Goal: Task Accomplishment & Management: Manage account settings

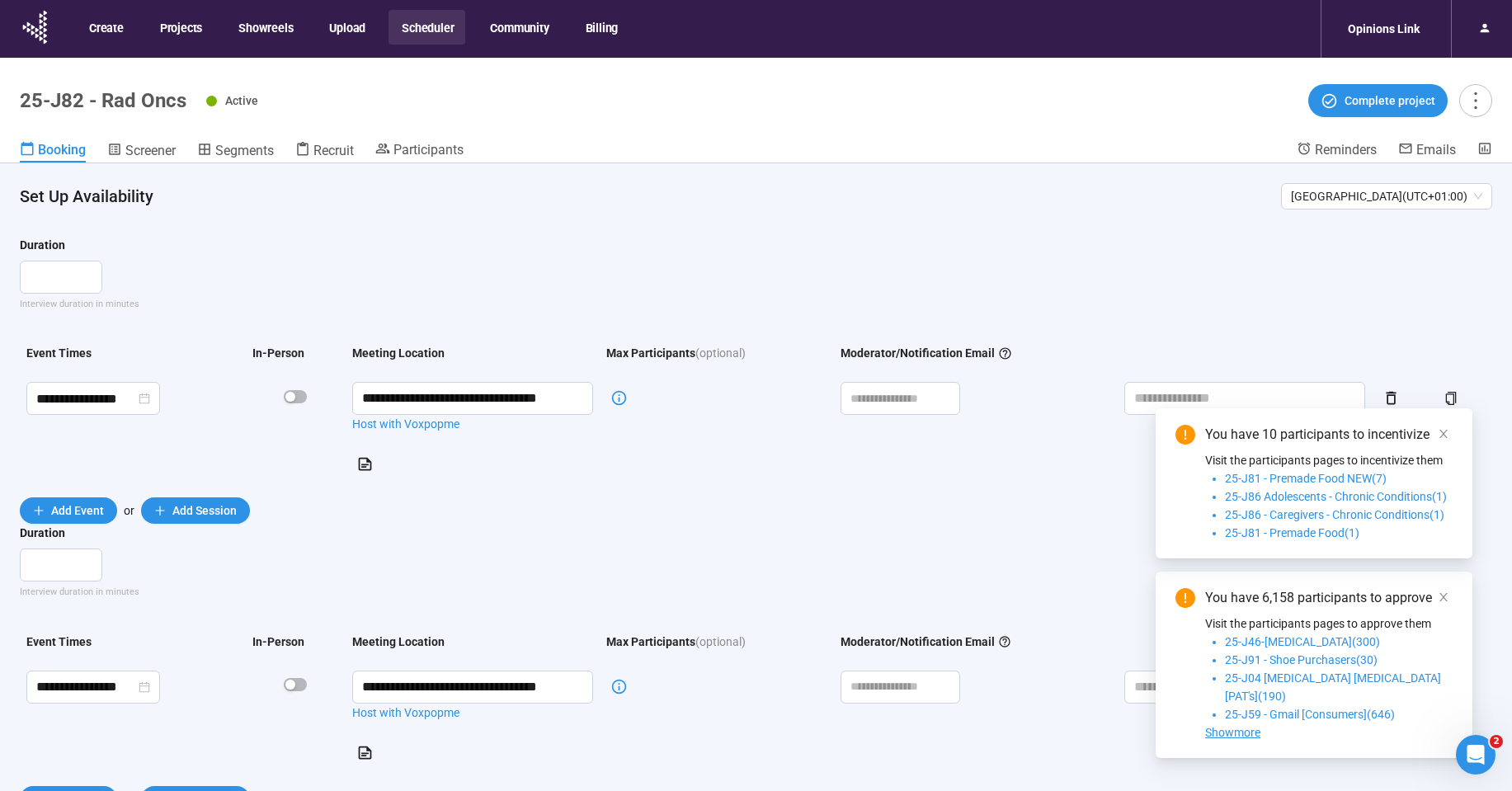
scroll to position [57, 0]
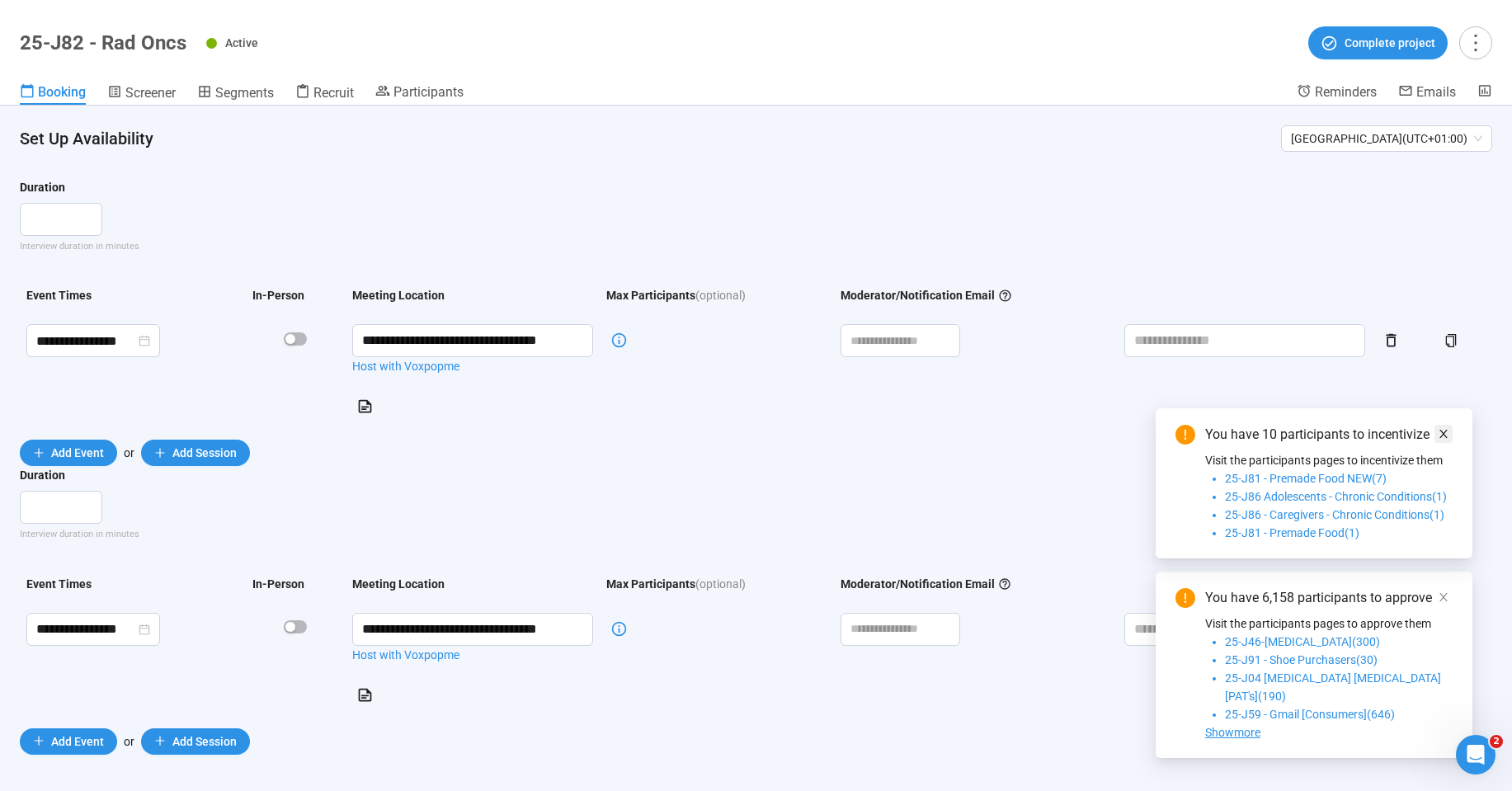
click at [1442, 439] on icon "close" at bounding box center [1443, 433] width 11 height 11
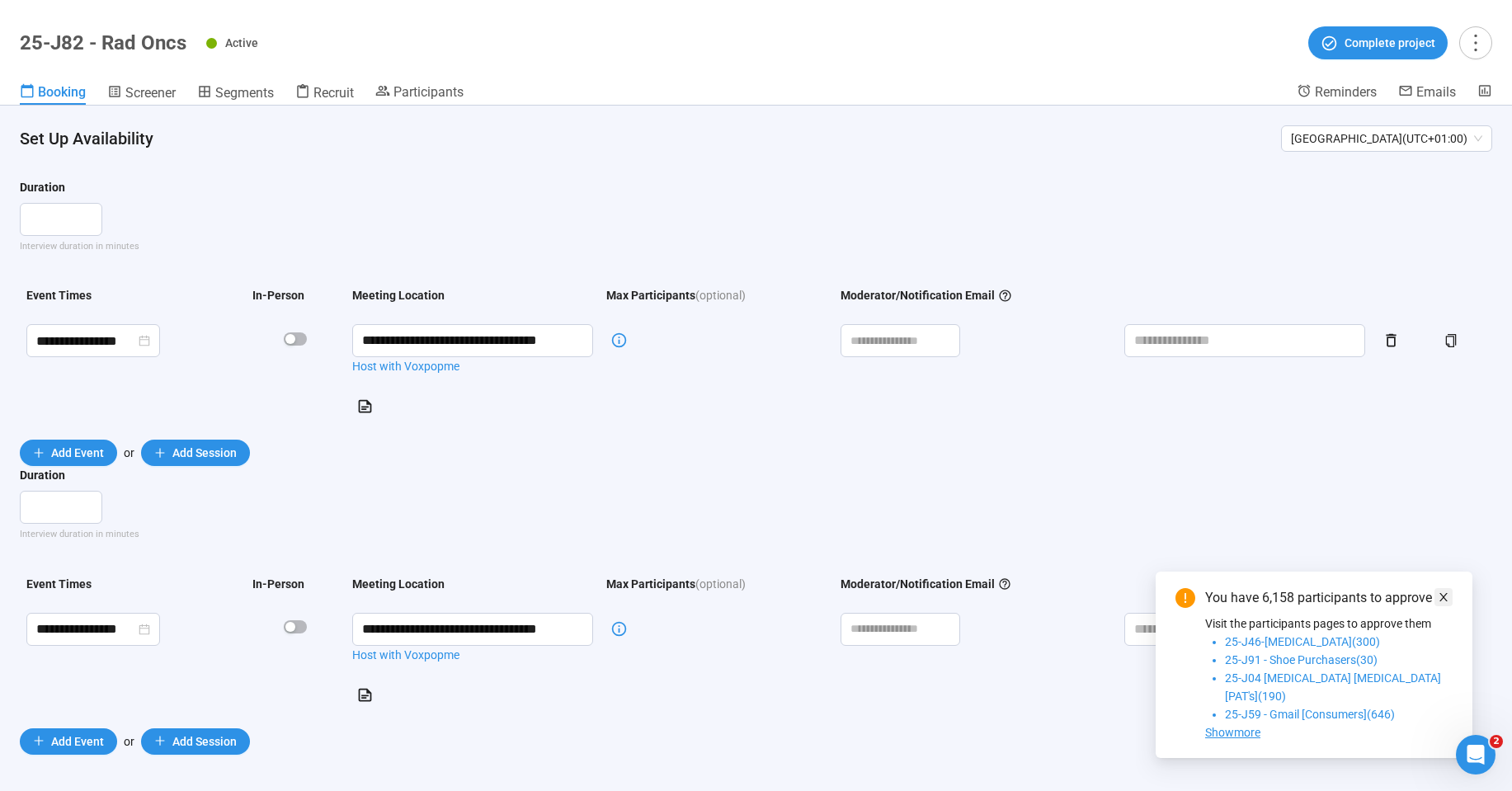
click at [1448, 603] on icon "close" at bounding box center [1443, 597] width 11 height 11
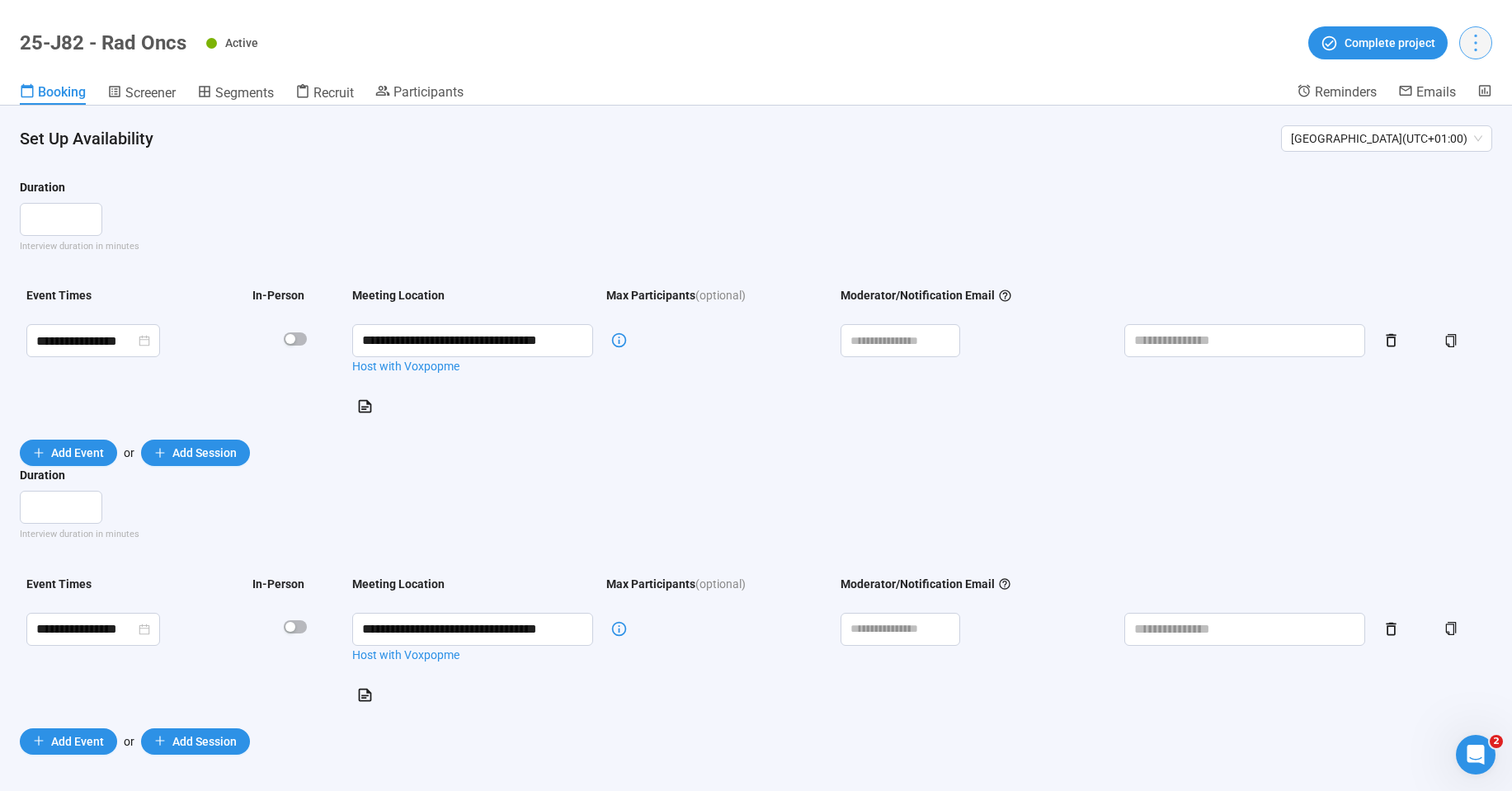
click at [1474, 44] on icon "more" at bounding box center [1475, 43] width 23 height 23
click at [1447, 78] on header "25-J82 - Rad Oncs Active Complete project Booking Screener Segments Recruit Par…" at bounding box center [756, 52] width 1512 height 105
click at [1465, 49] on icon "more" at bounding box center [1475, 43] width 23 height 23
click at [1452, 80] on span "Project details" at bounding box center [1442, 79] width 72 height 18
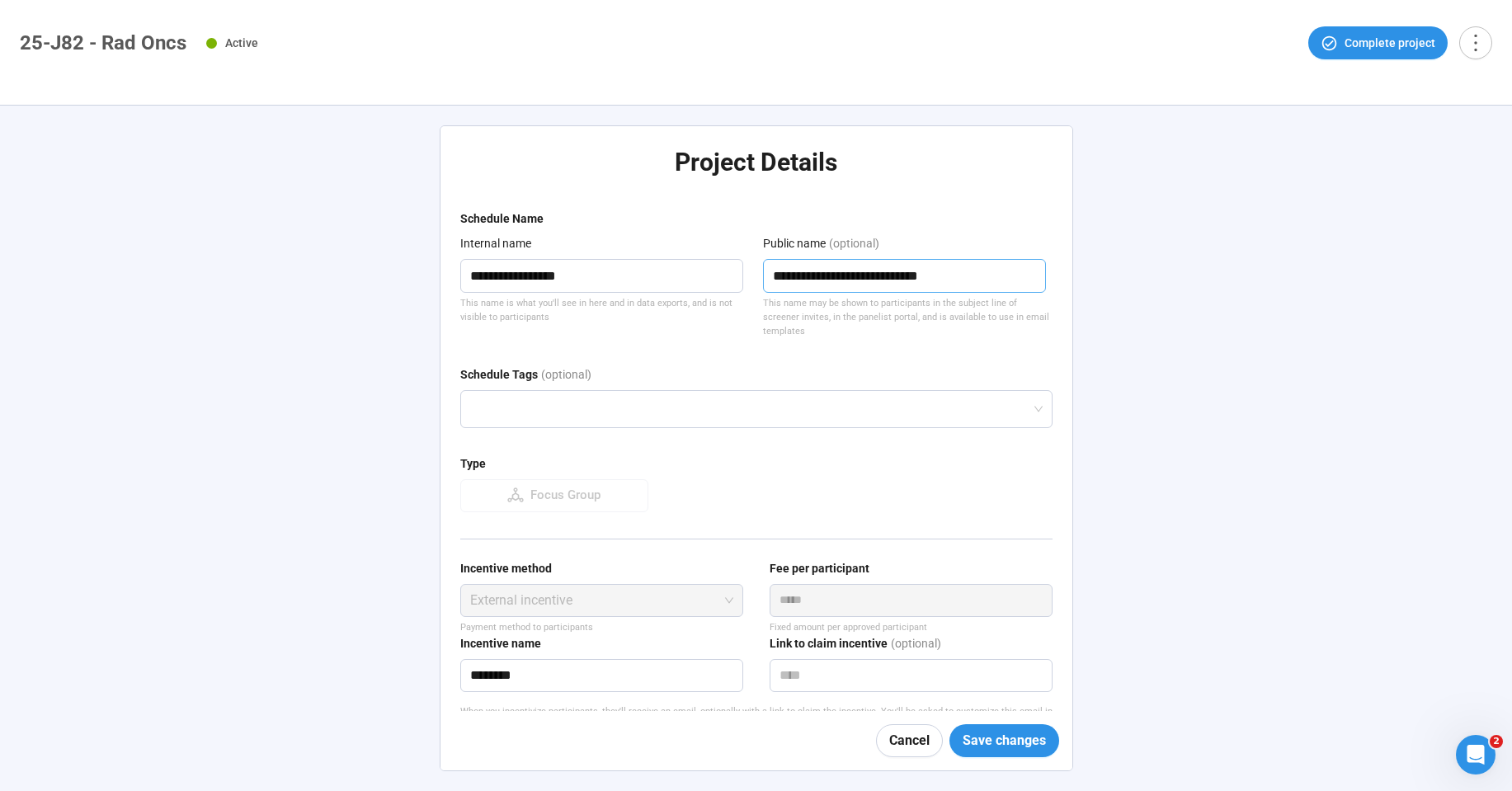
scroll to position [93, 0]
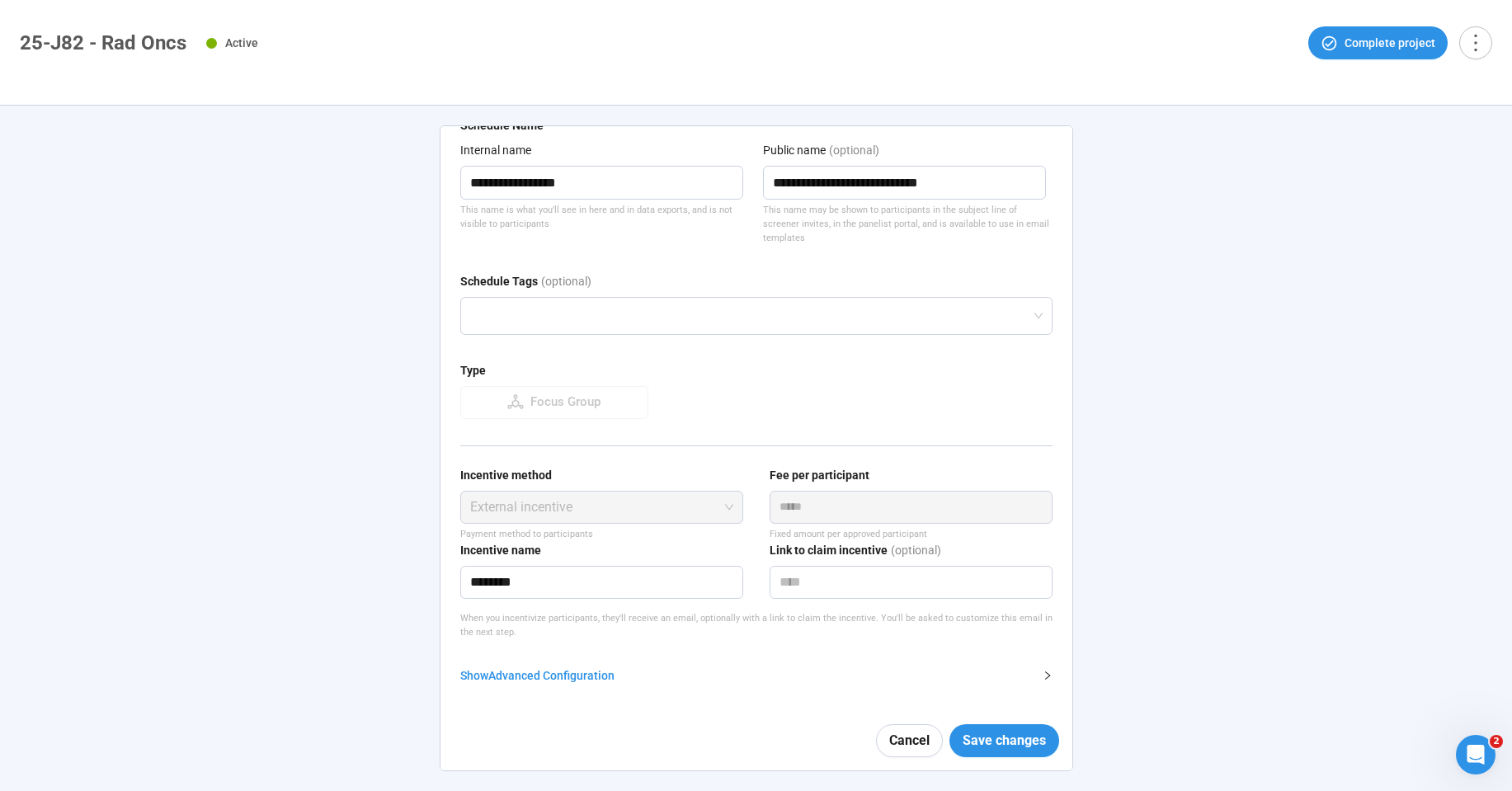
click at [591, 671] on div "Show Advanced Configuration" at bounding box center [746, 675] width 572 height 18
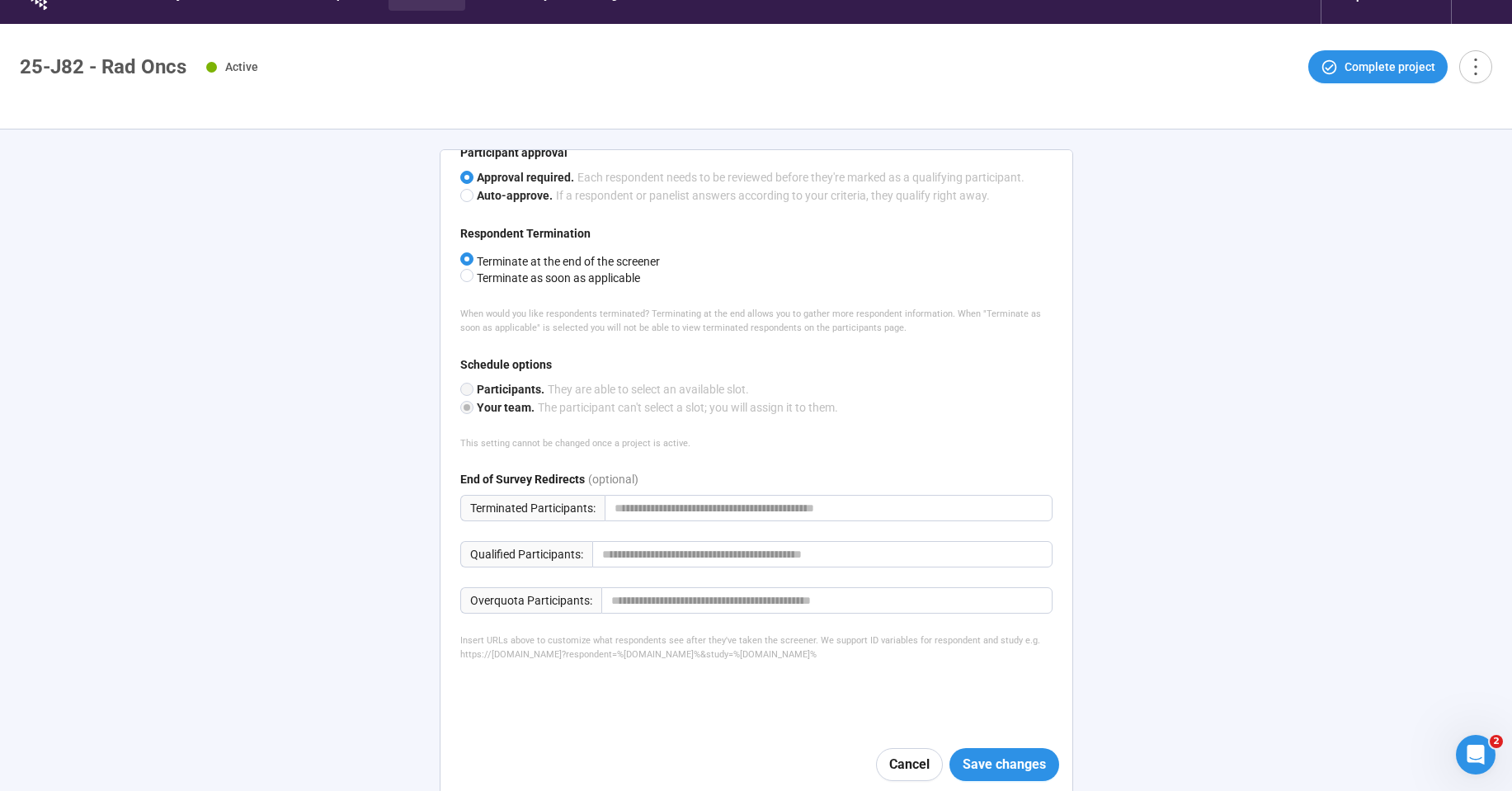
scroll to position [57, 0]
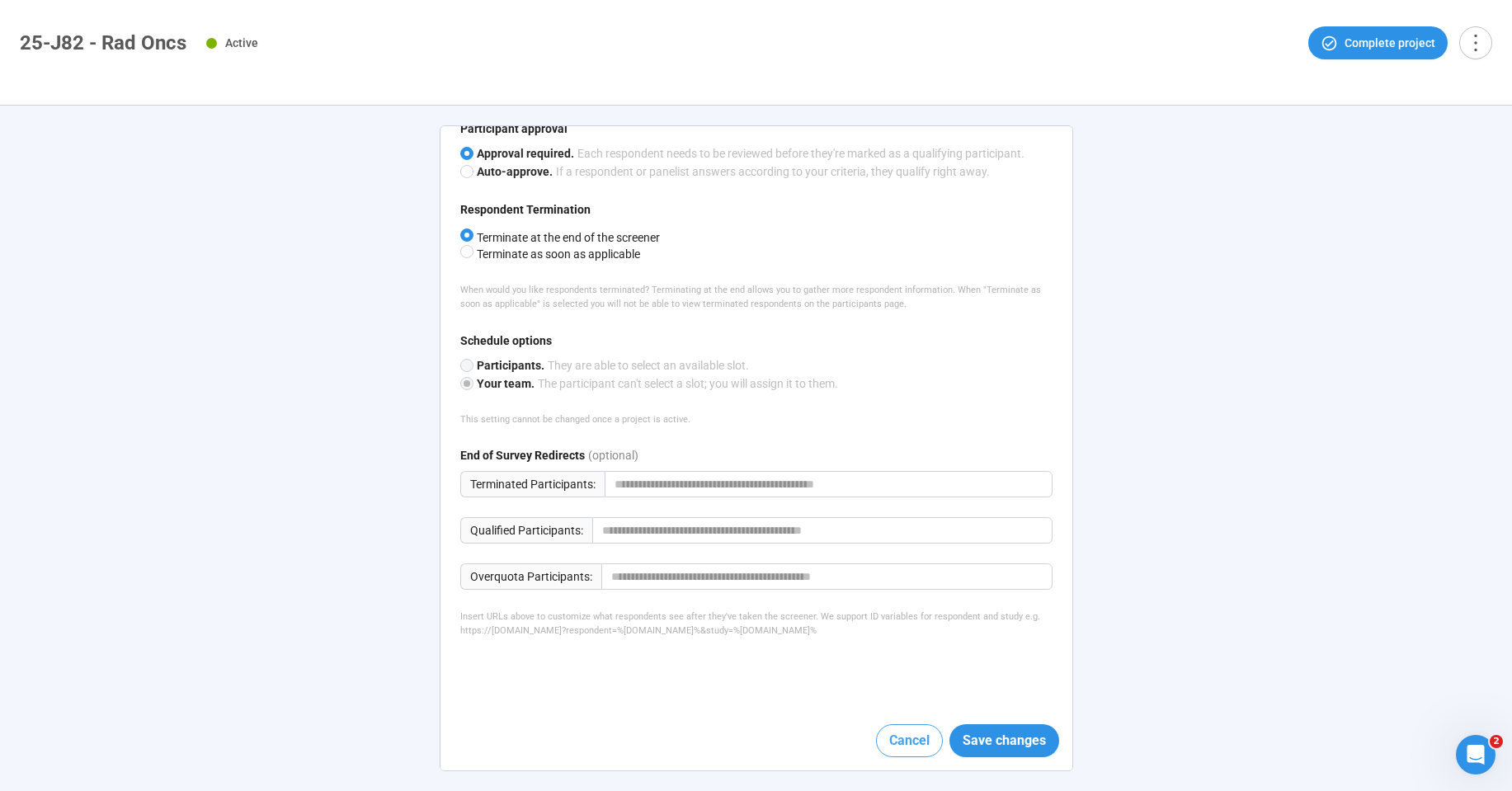
click at [889, 737] on span "Cancel" at bounding box center [909, 741] width 40 height 21
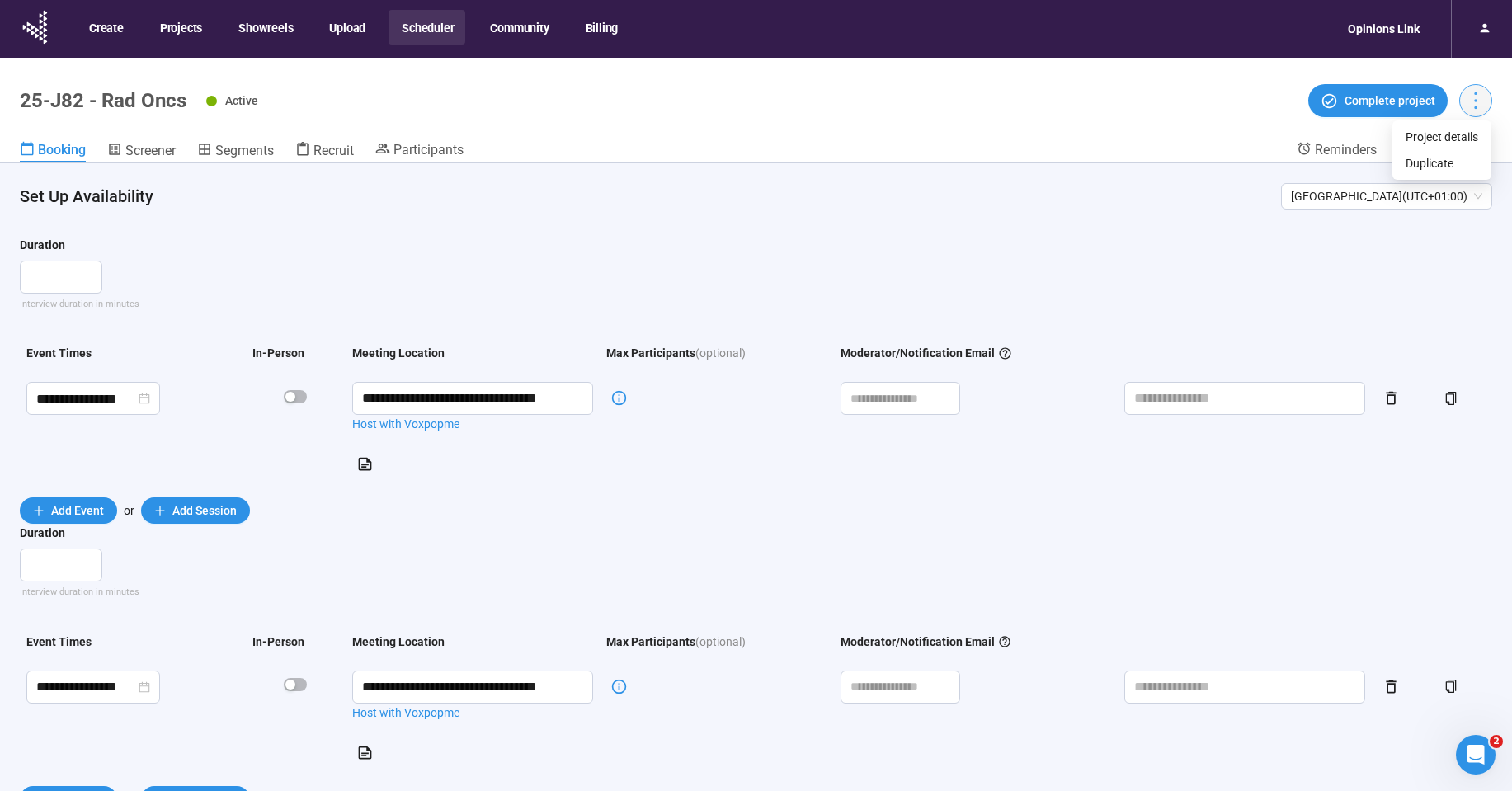
click at [1469, 98] on icon "more" at bounding box center [1475, 100] width 23 height 23
click at [1489, 101] on button "button" at bounding box center [1475, 101] width 33 height 33
click at [1094, 102] on div "Active Complete project" at bounding box center [849, 101] width 1286 height 33
click at [1404, 28] on div "Opinions Link" at bounding box center [1383, 29] width 91 height 31
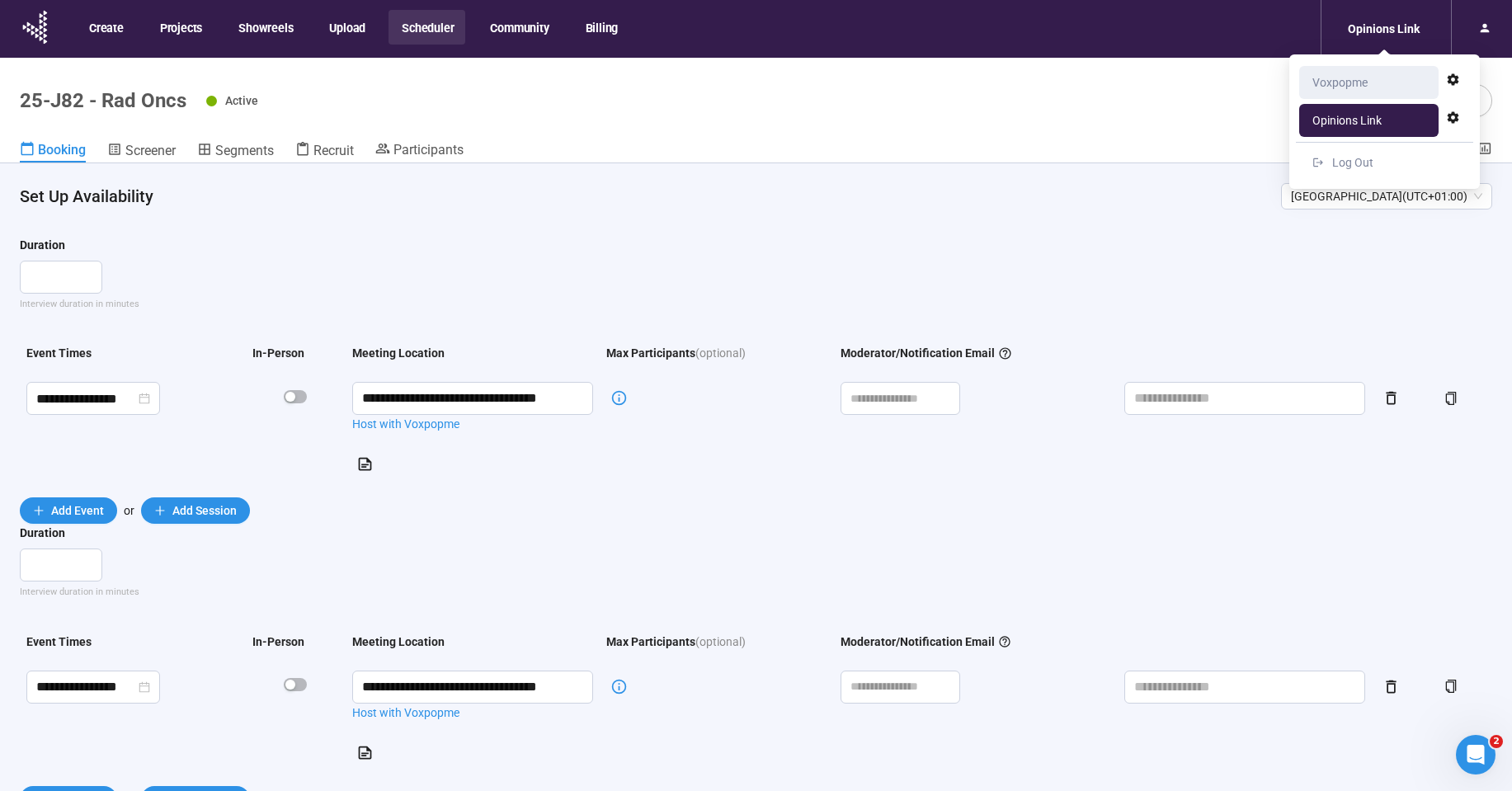
click at [1342, 84] on div "Voxpopme" at bounding box center [1341, 83] width 56 height 33
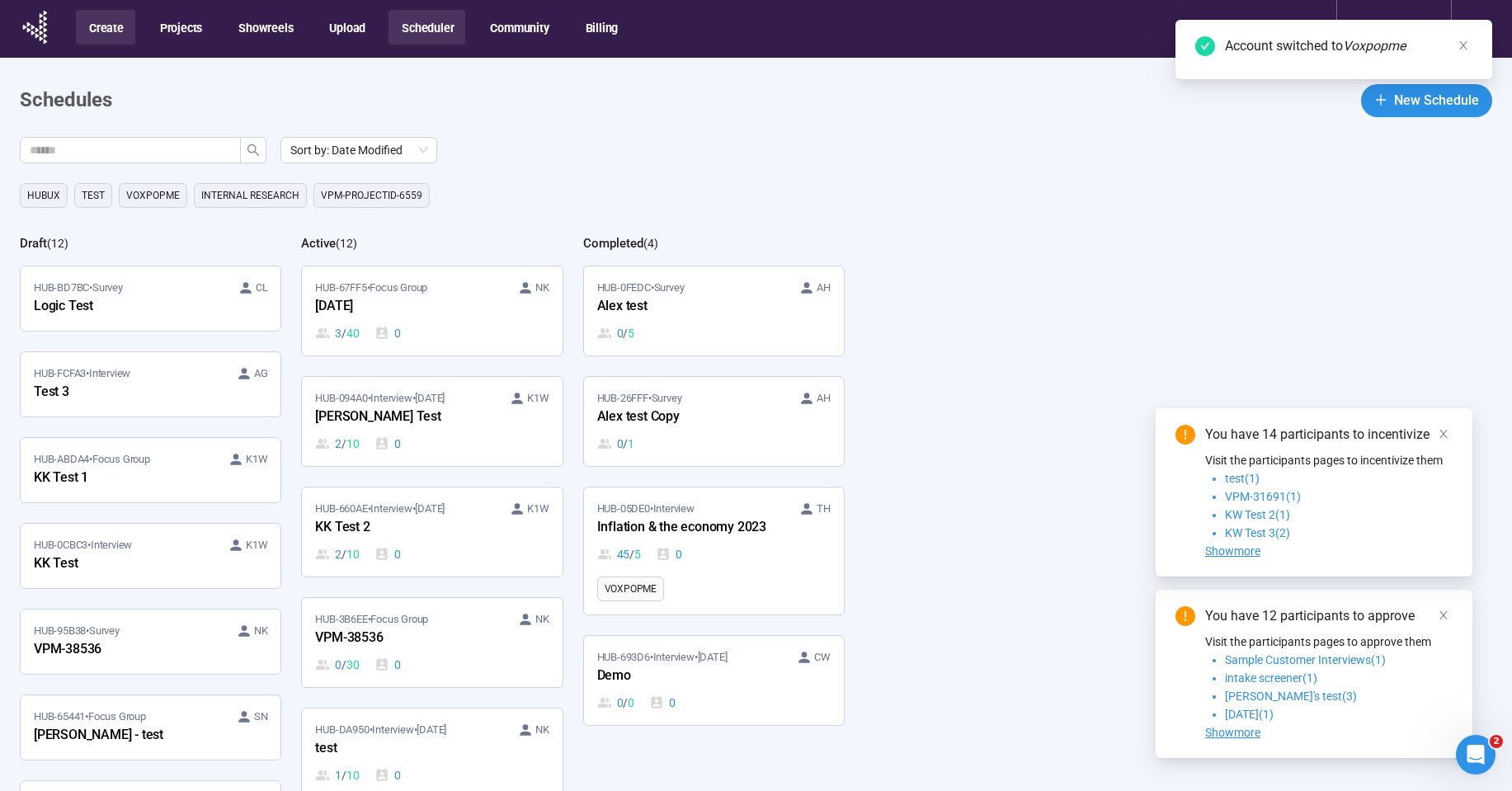
click at [118, 39] on button "Create" at bounding box center [105, 27] width 59 height 35
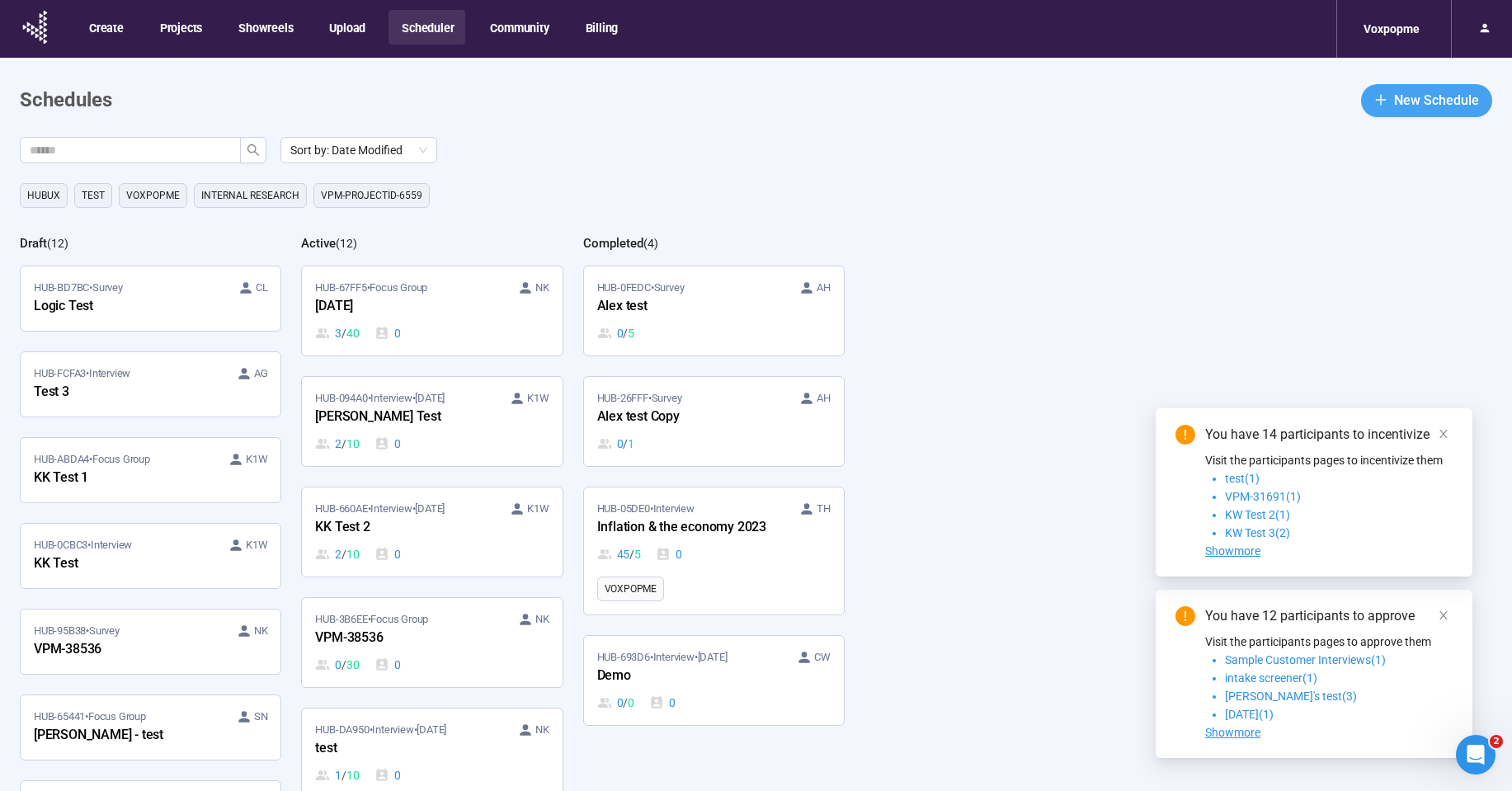
click at [1426, 98] on span "New Schedule" at bounding box center [1437, 100] width 85 height 21
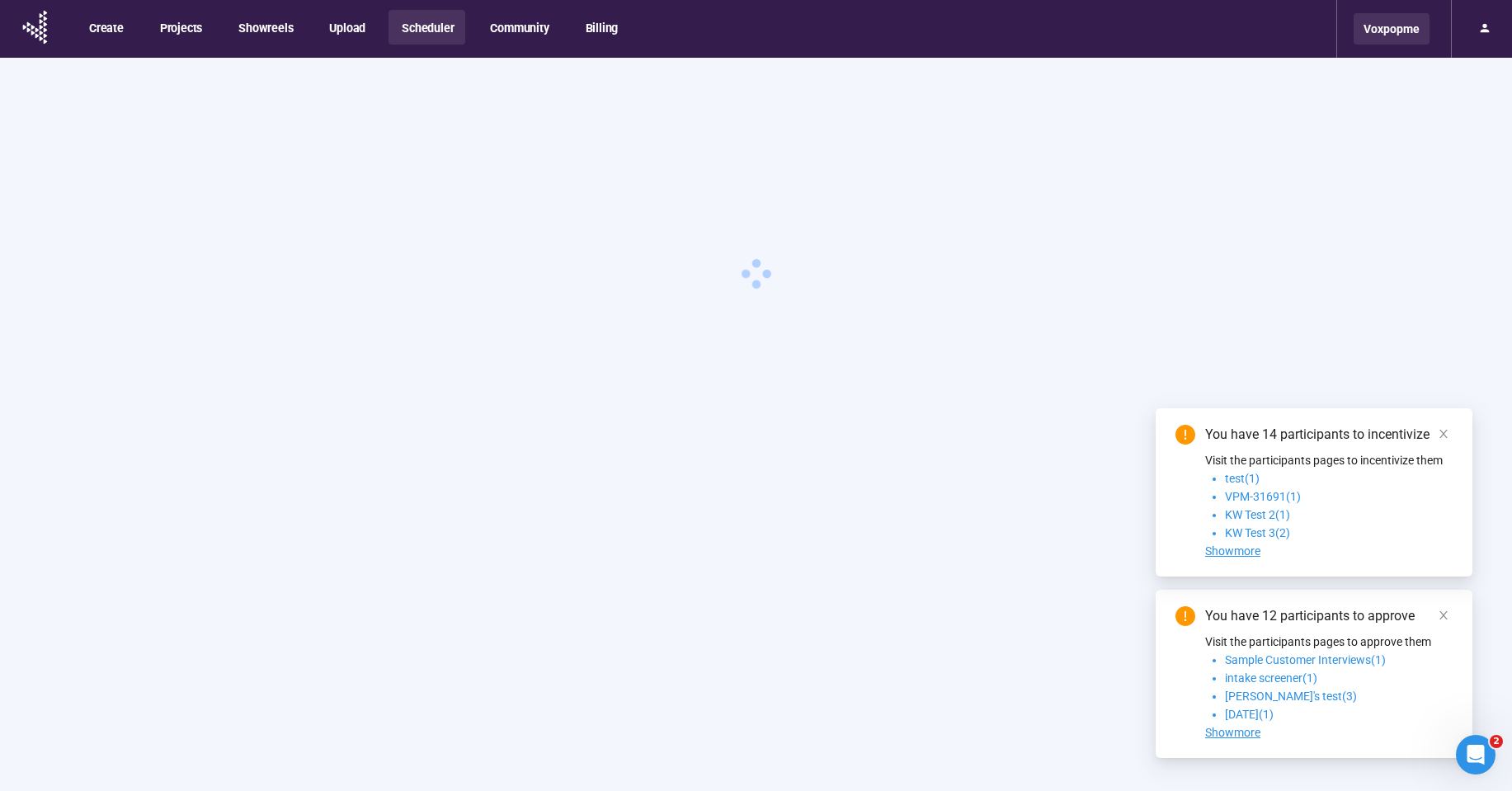
click at [1391, 30] on div "Voxpopme" at bounding box center [1391, 29] width 76 height 31
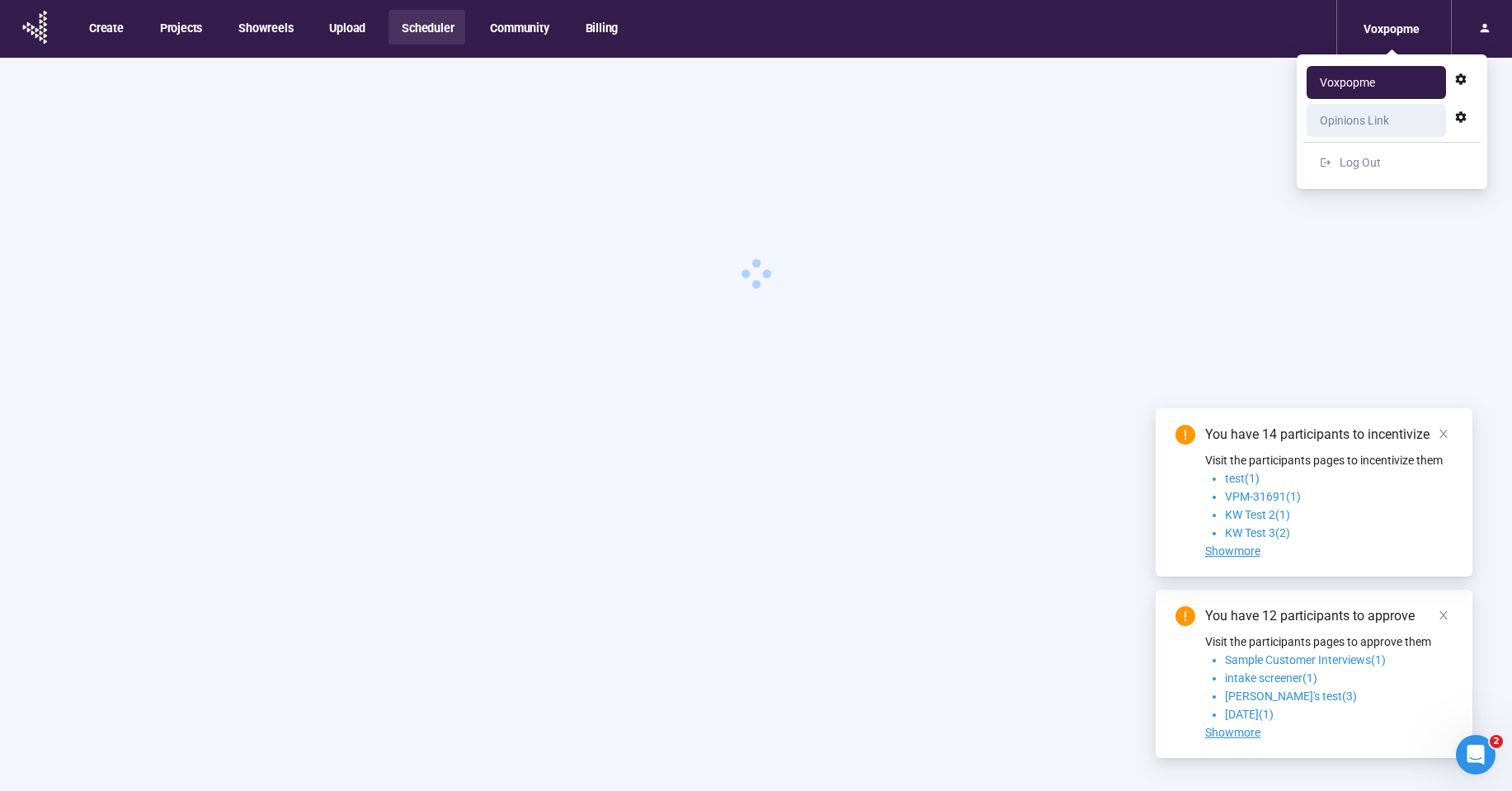
click at [1391, 123] on div "Opinions Link" at bounding box center [1381, 120] width 122 height 33
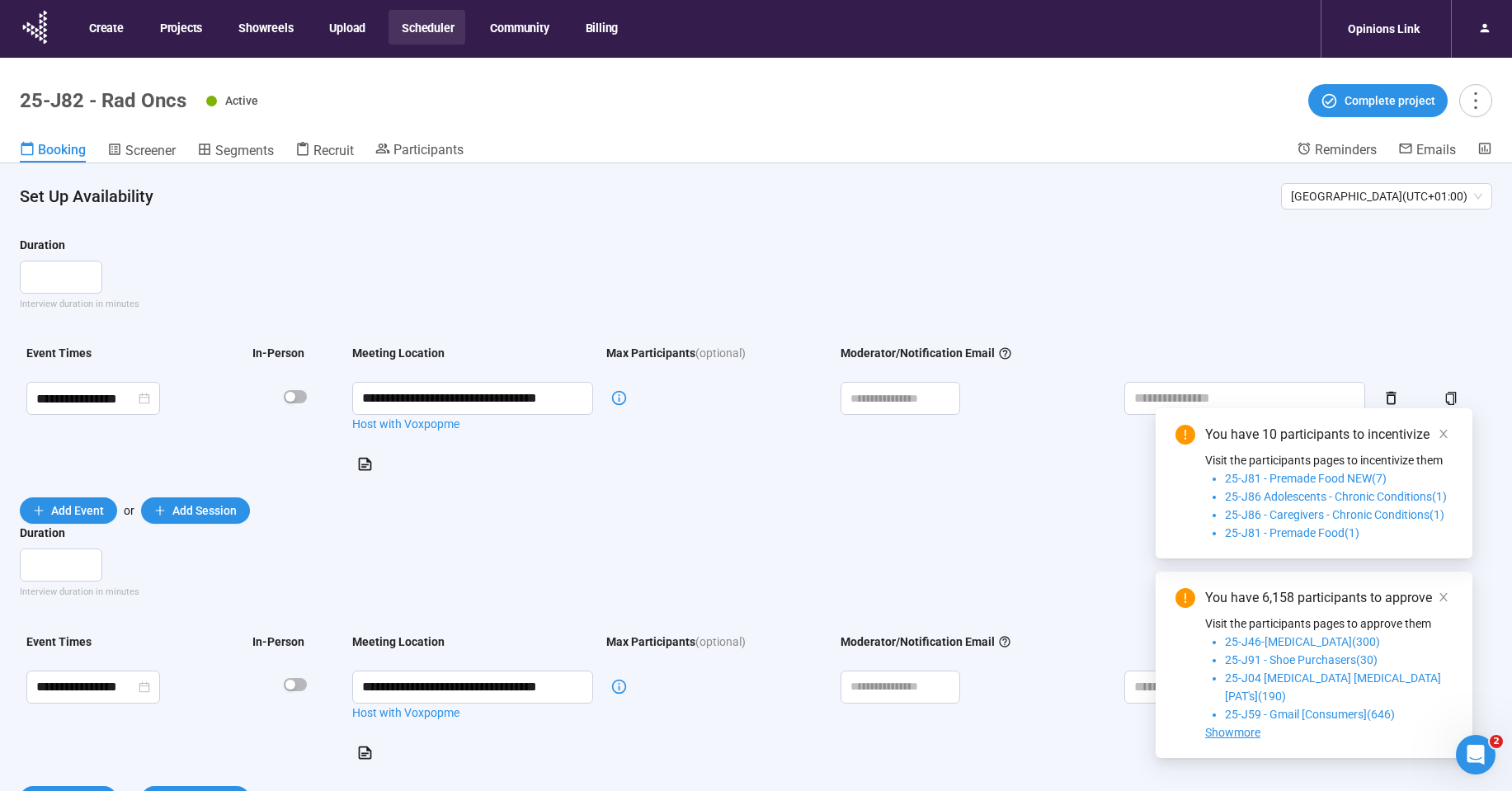
scroll to position [3, 0]
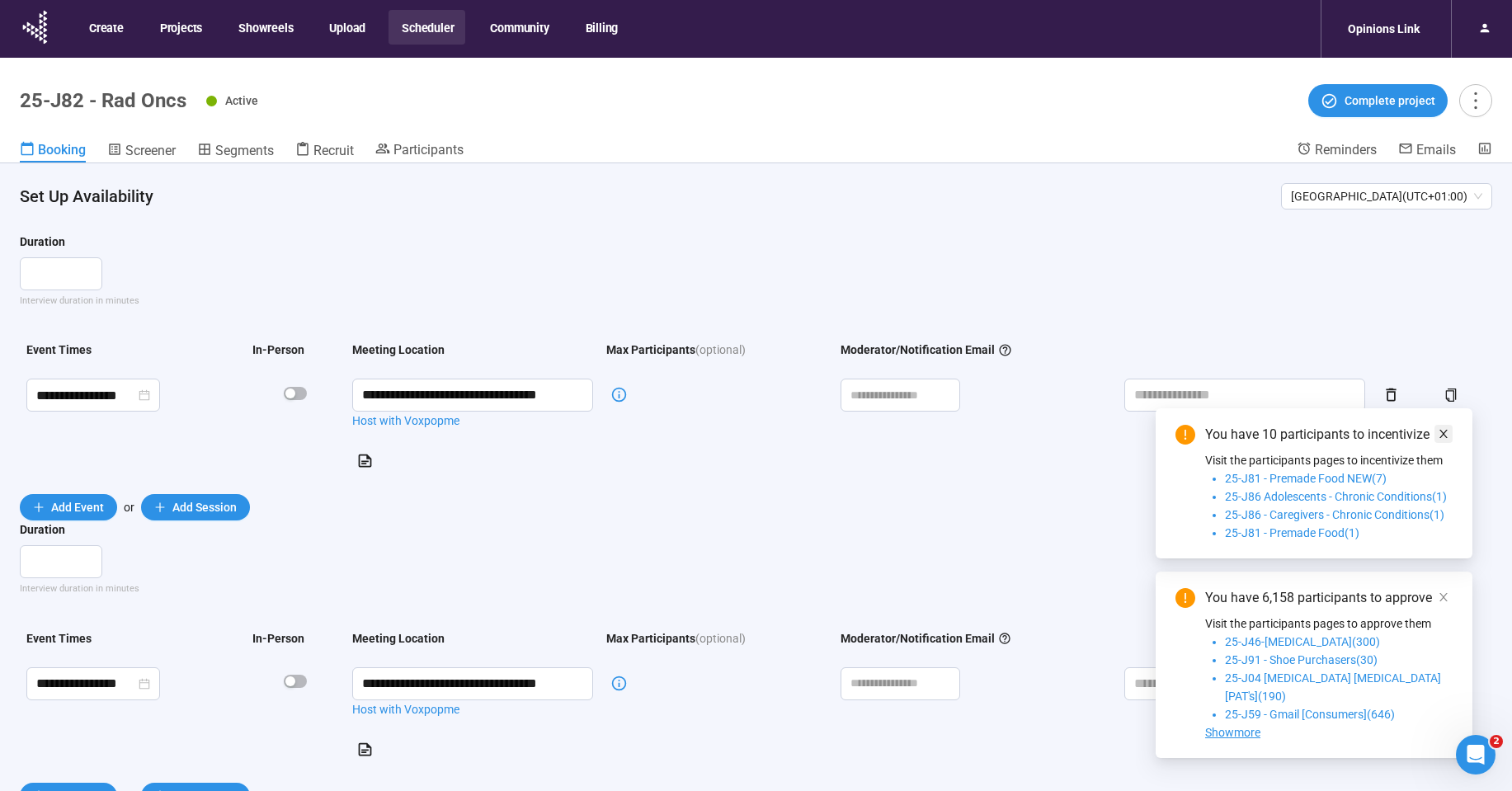
click at [1439, 439] on icon "close" at bounding box center [1443, 433] width 11 height 11
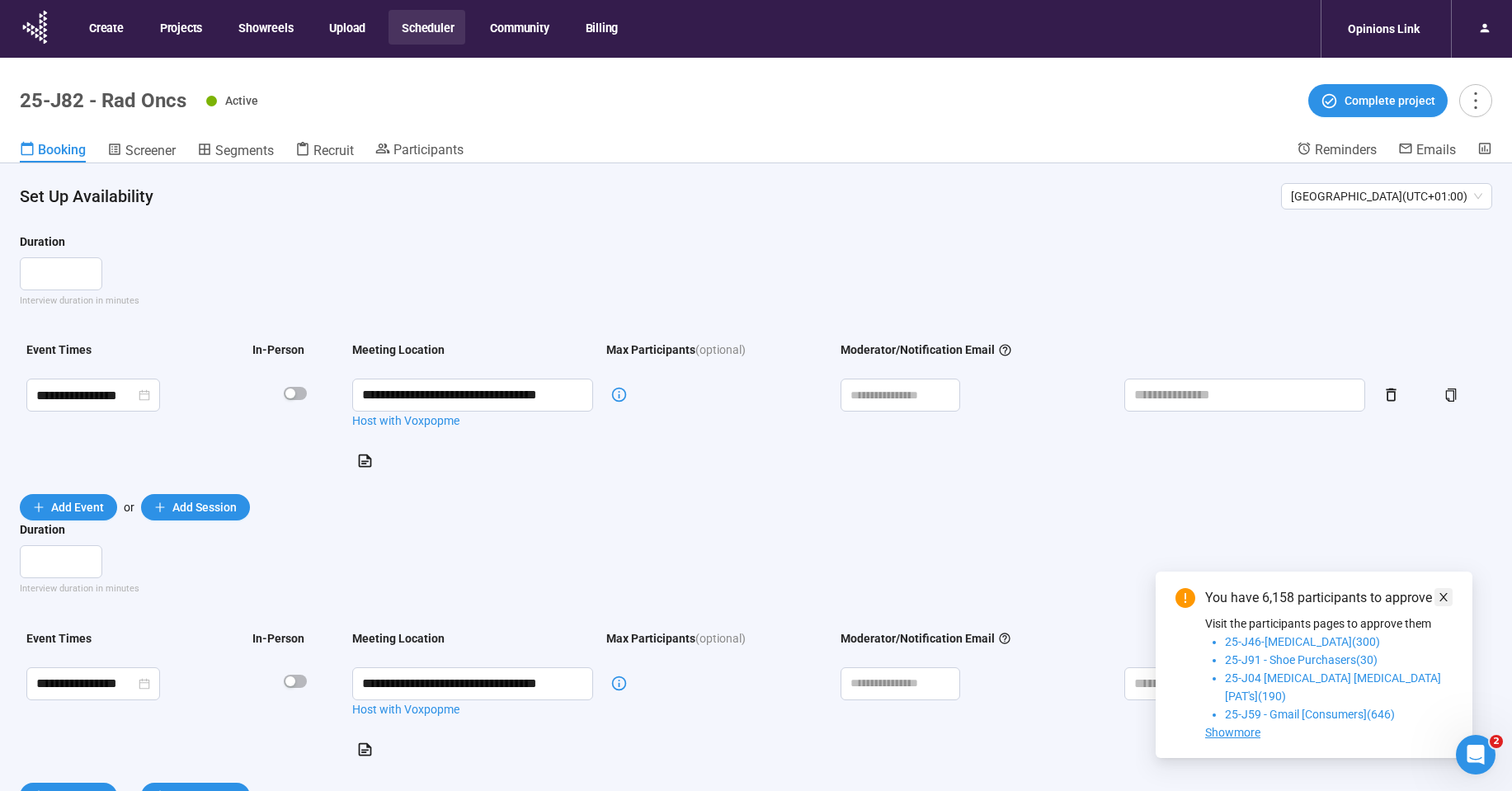
click at [1442, 603] on icon "close" at bounding box center [1443, 597] width 11 height 11
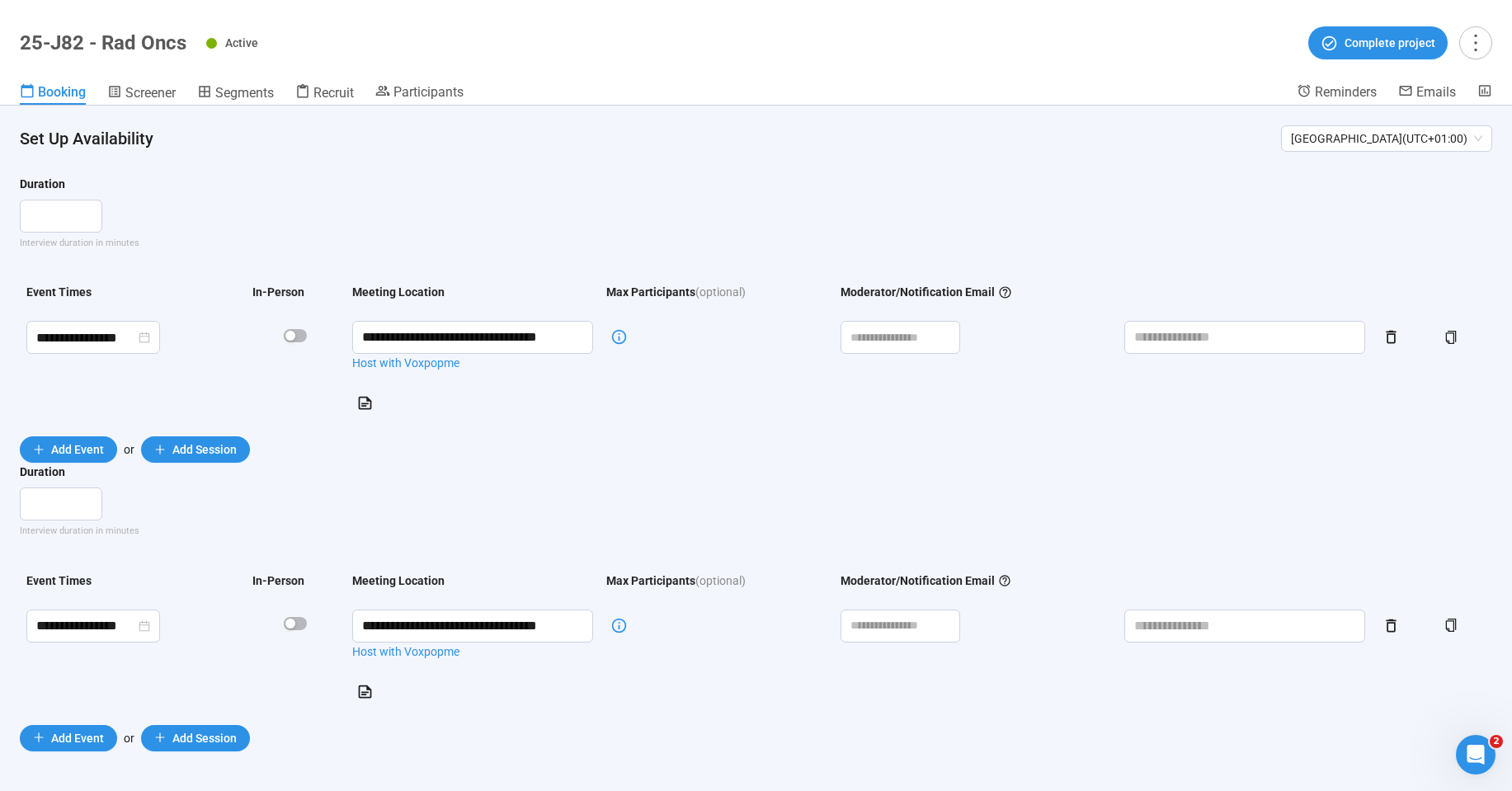
scroll to position [0, 0]
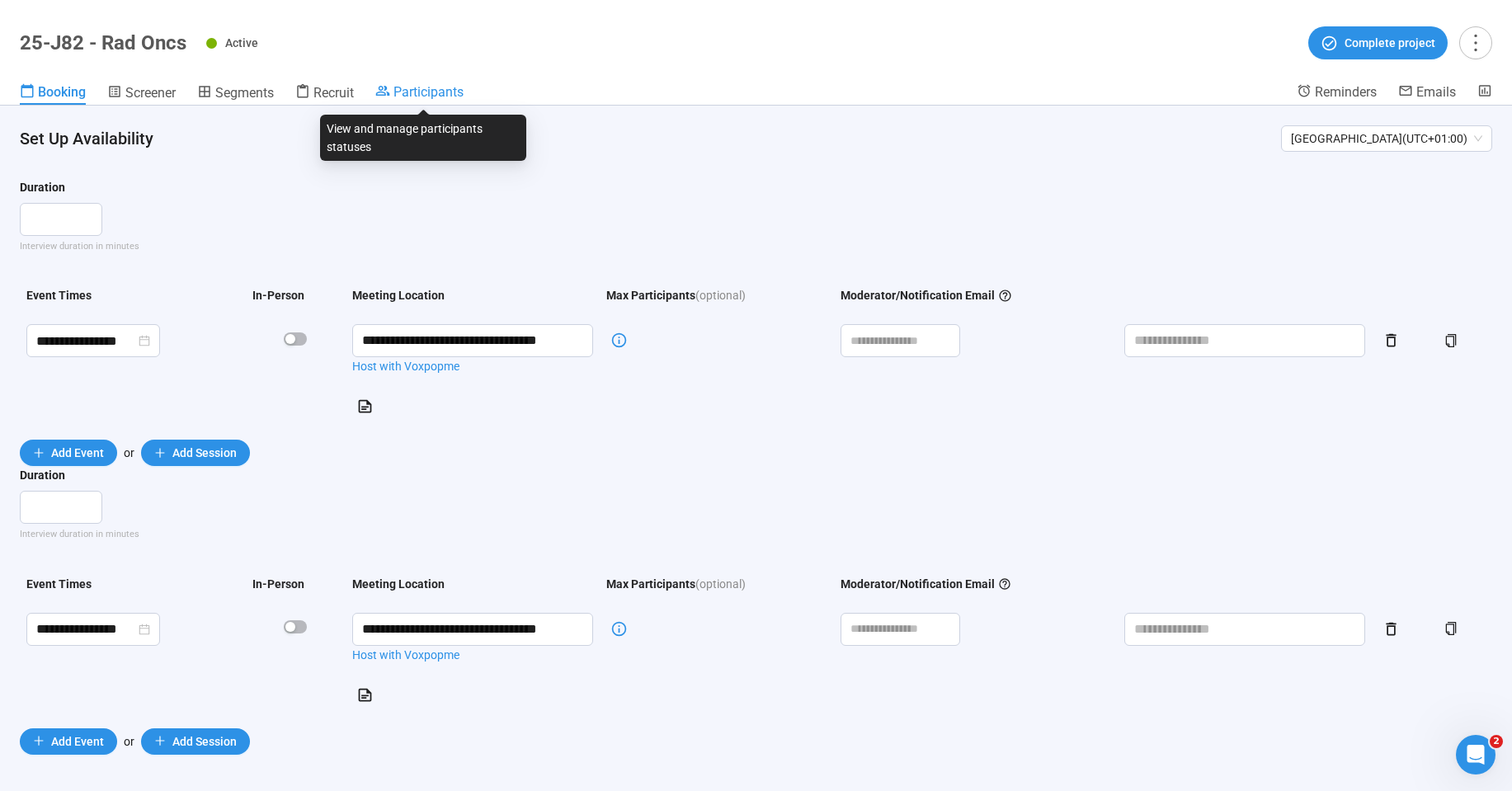
click at [419, 90] on span "Participants" at bounding box center [428, 92] width 70 height 16
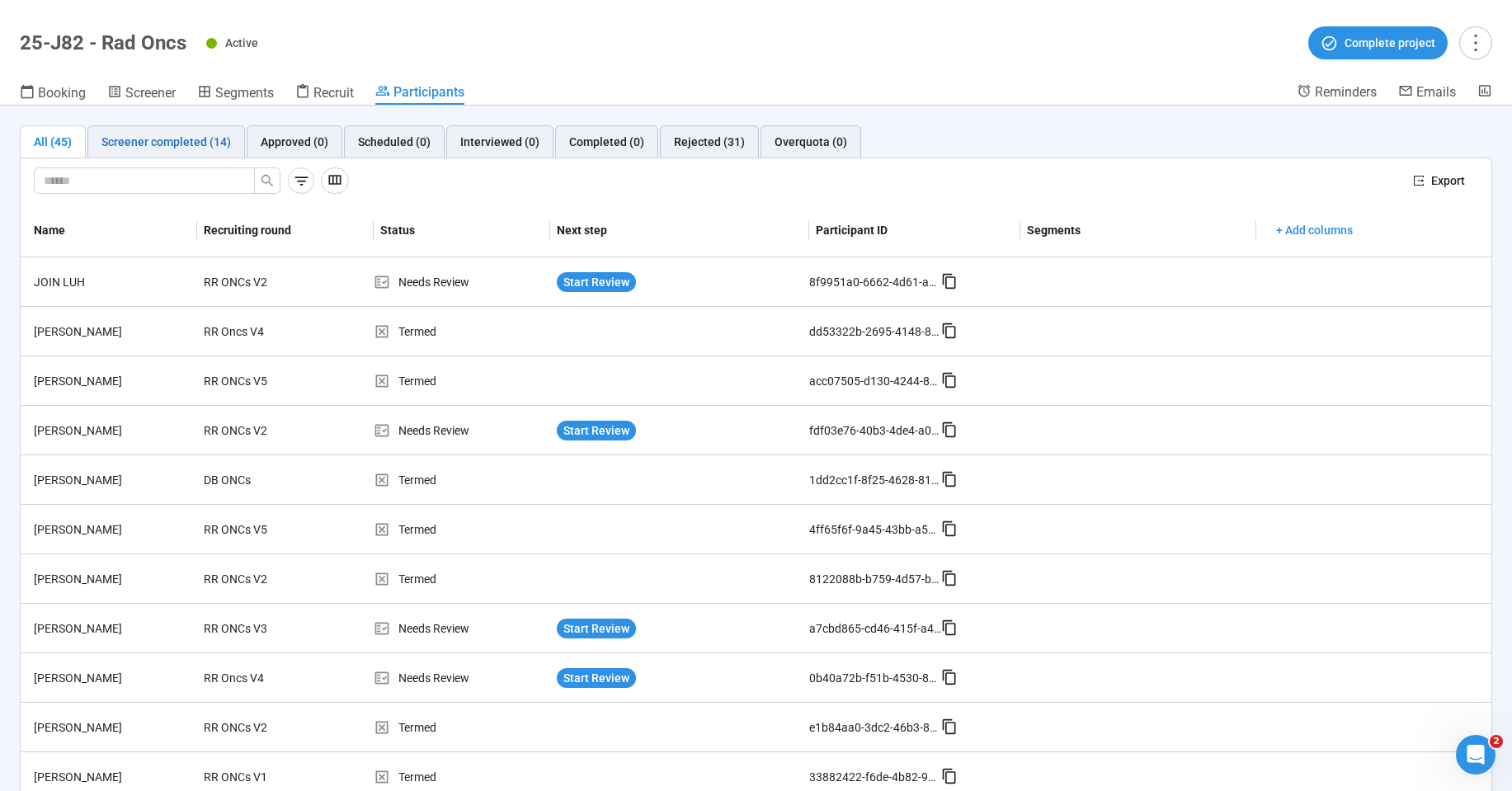
click at [179, 137] on div "Screener completed (14)" at bounding box center [166, 142] width 130 height 18
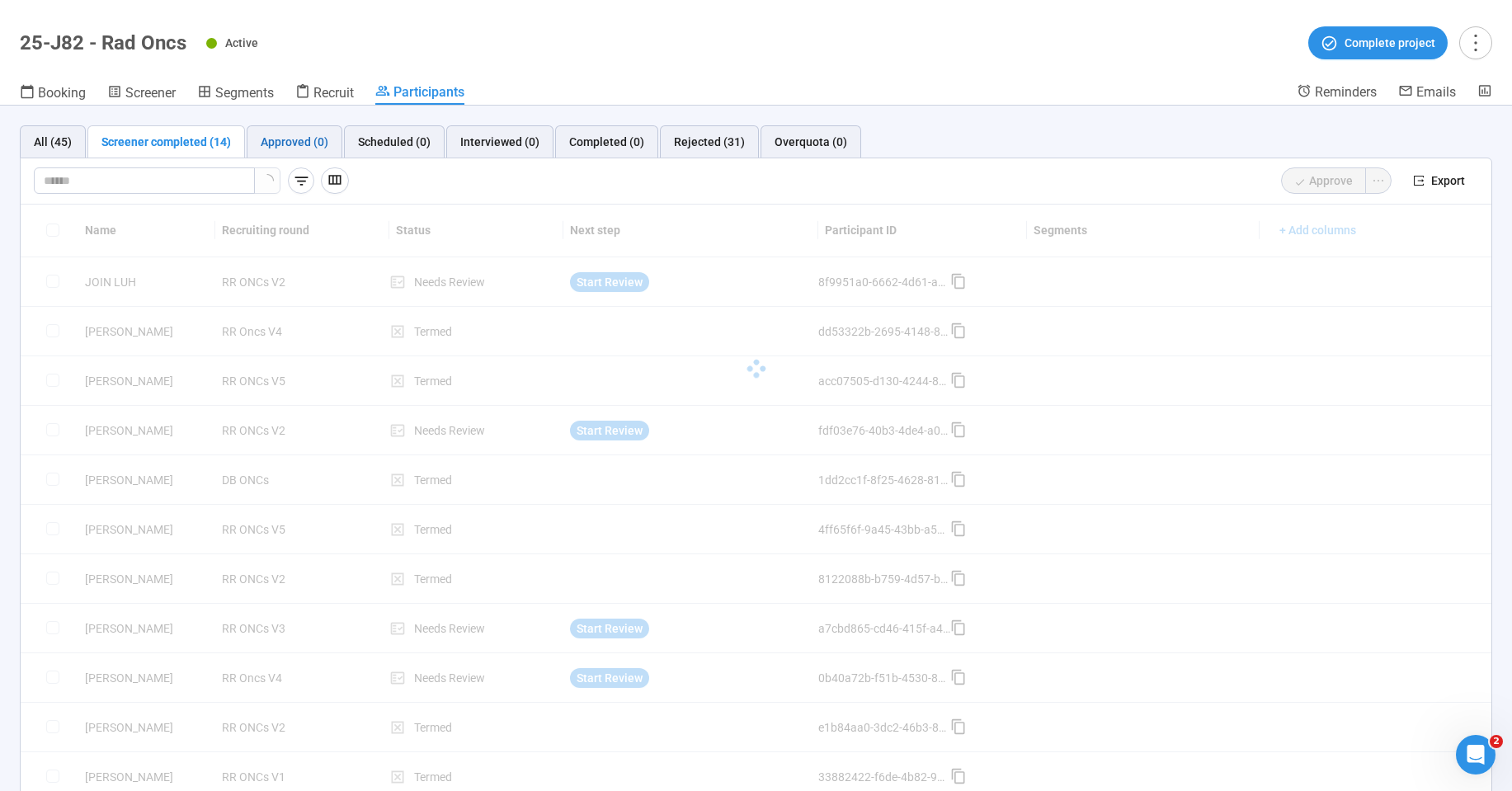
click at [295, 137] on div "Approved (0)" at bounding box center [295, 142] width 68 height 18
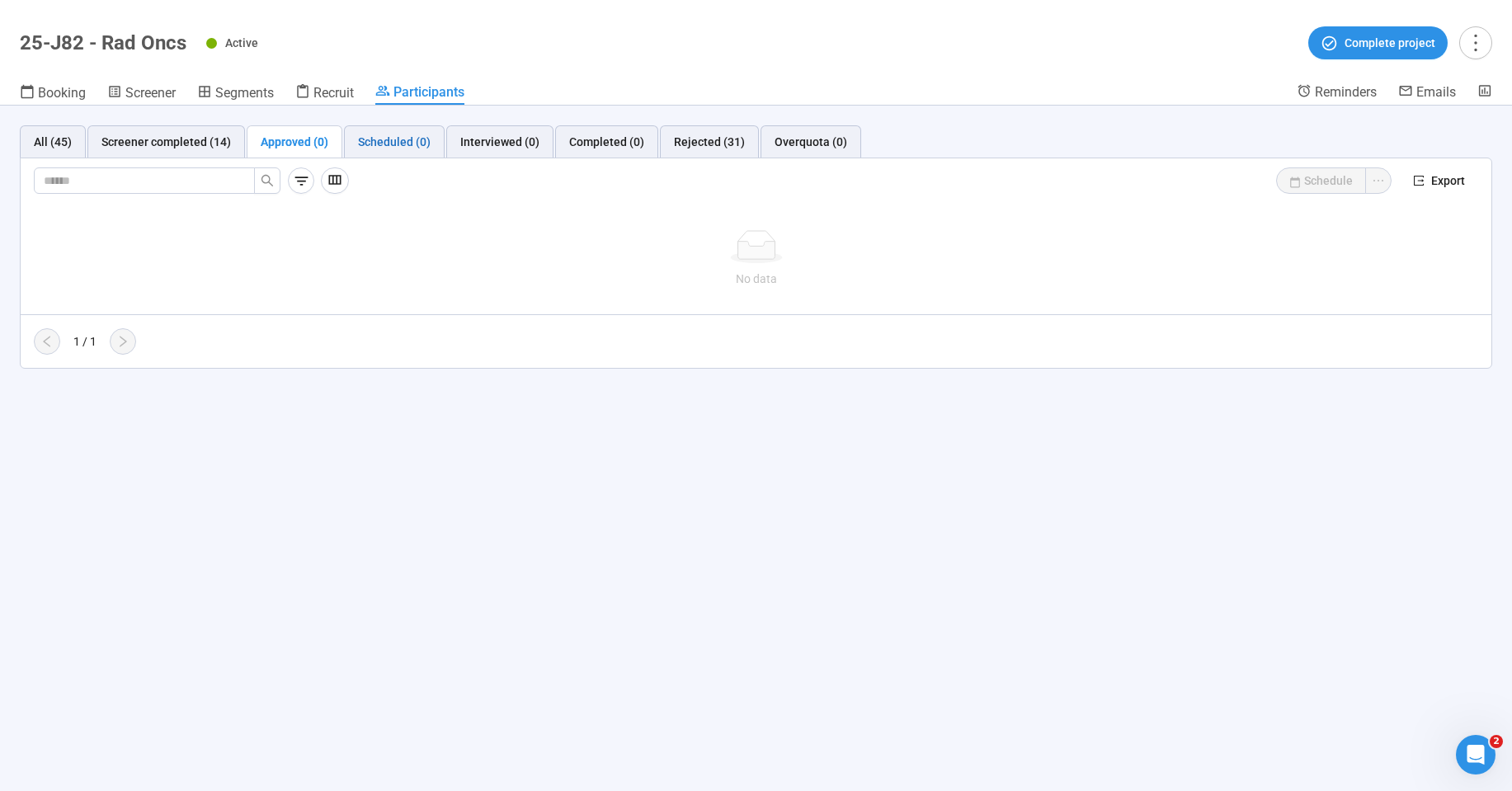
click at [403, 139] on div "Scheduled (0)" at bounding box center [394, 142] width 72 height 18
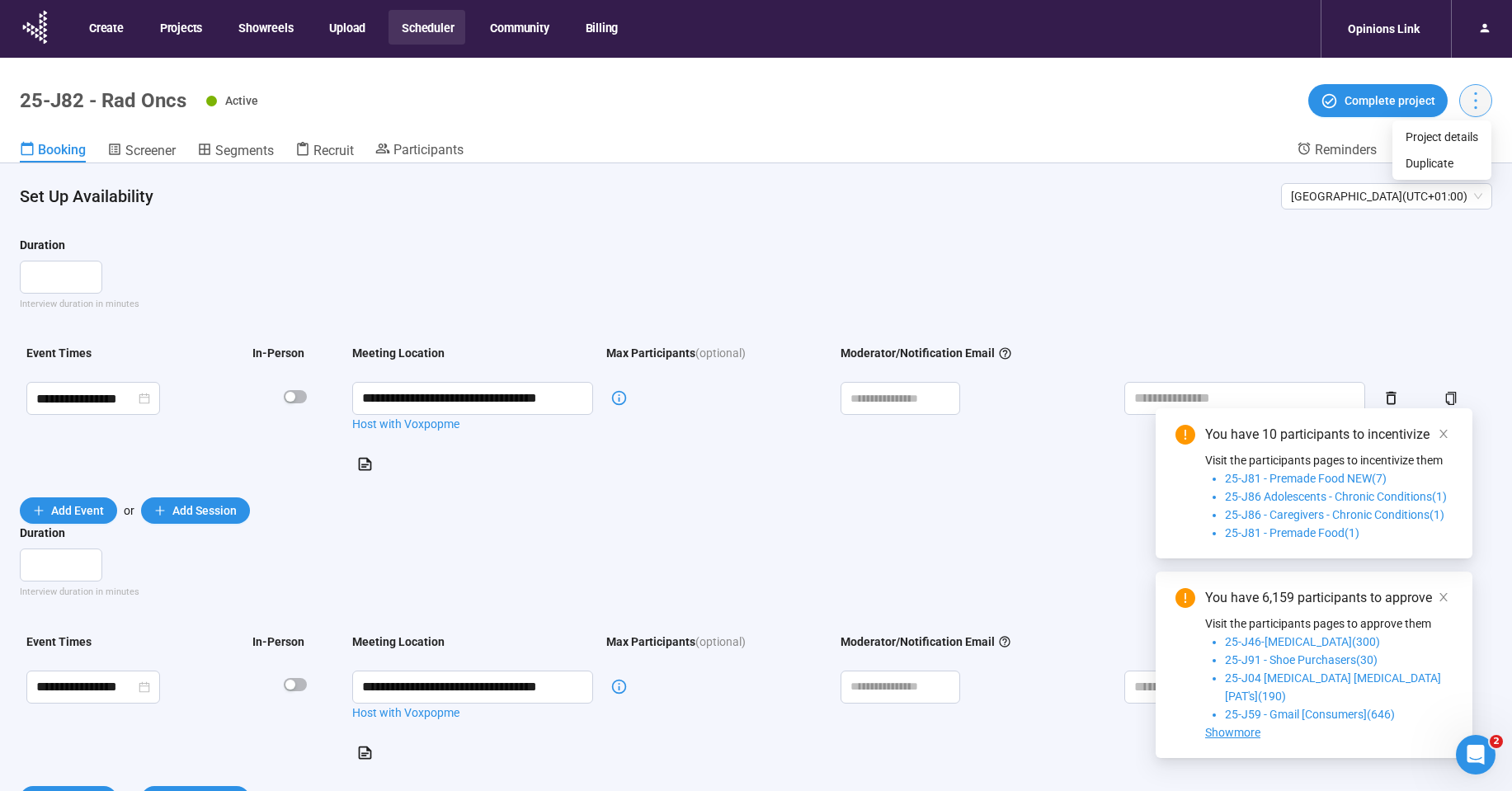
click at [1475, 97] on icon "more" at bounding box center [1475, 100] width 23 height 23
click at [1458, 131] on span "Project details" at bounding box center [1442, 137] width 72 height 18
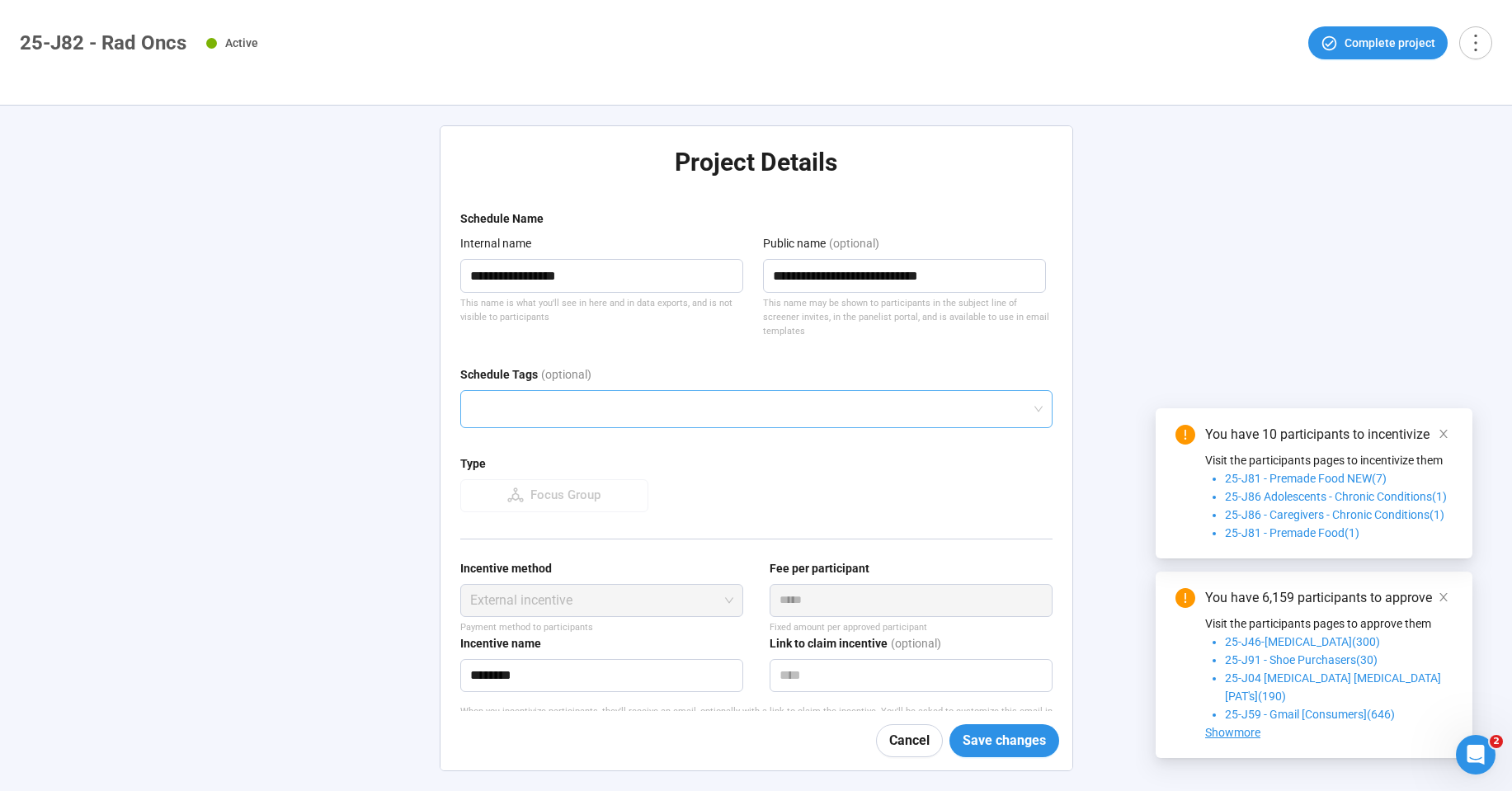
scroll to position [93, 0]
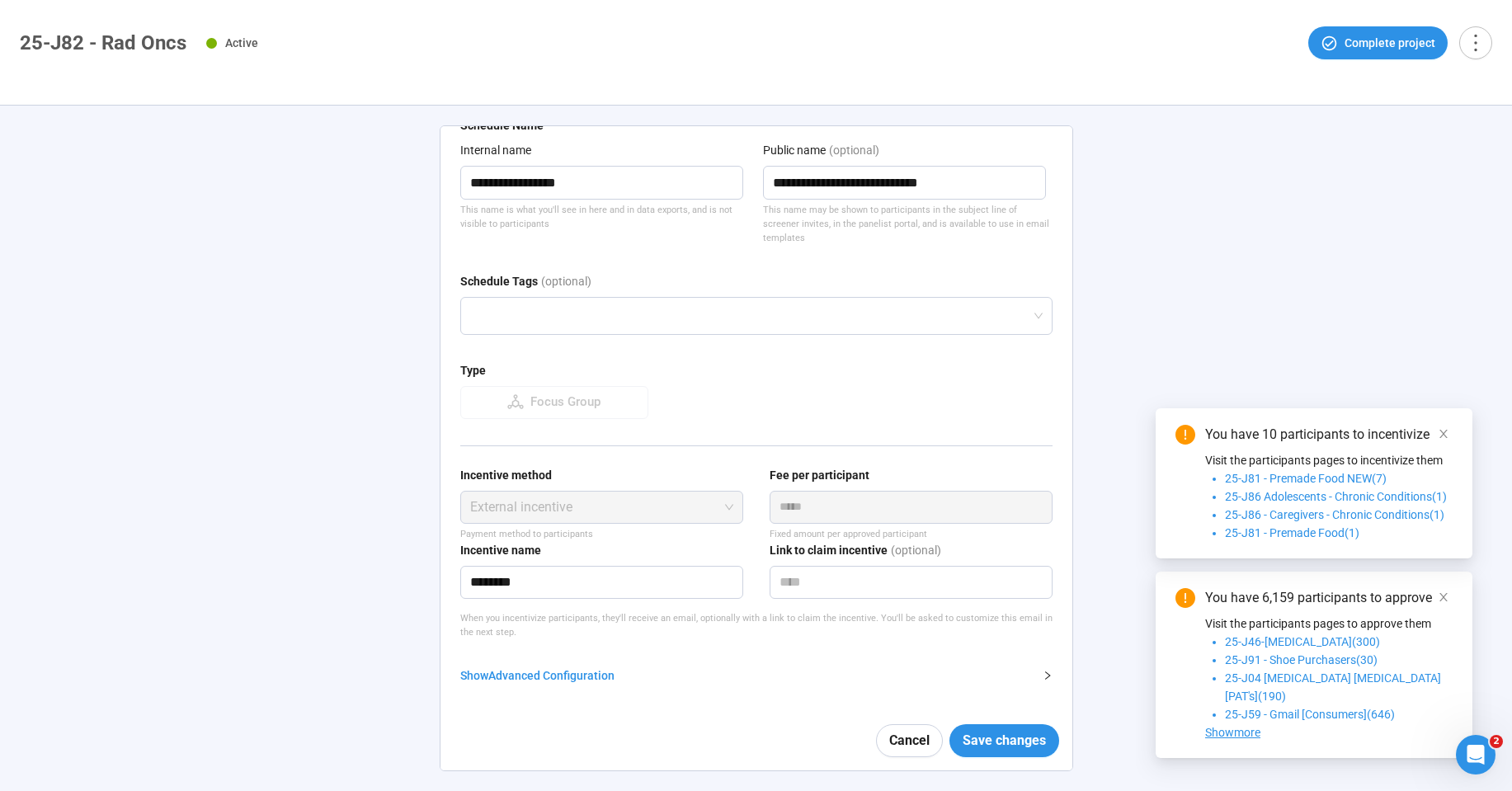
click at [540, 673] on div "Show Advanced Configuration" at bounding box center [746, 675] width 572 height 18
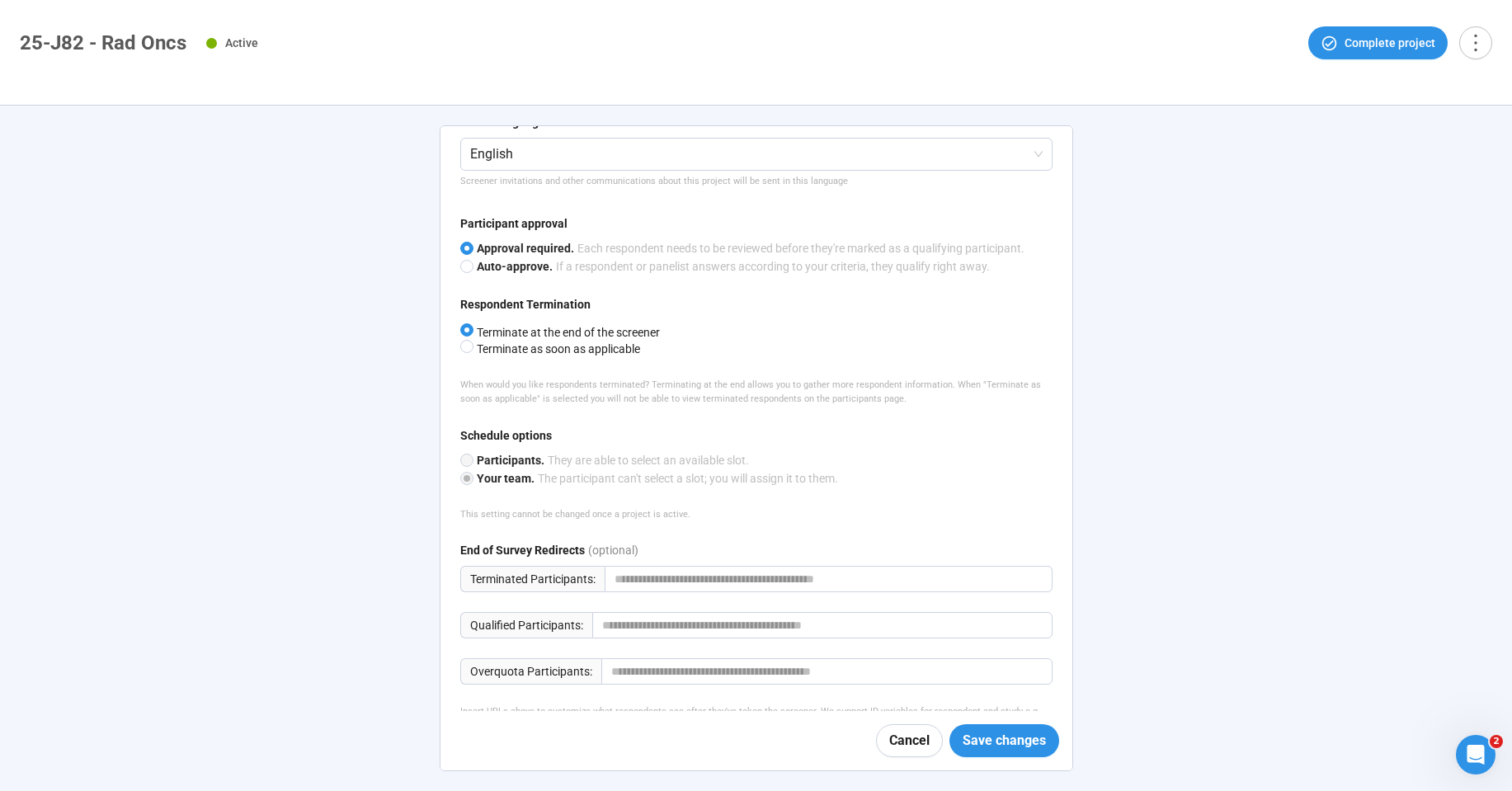
scroll to position [881, 0]
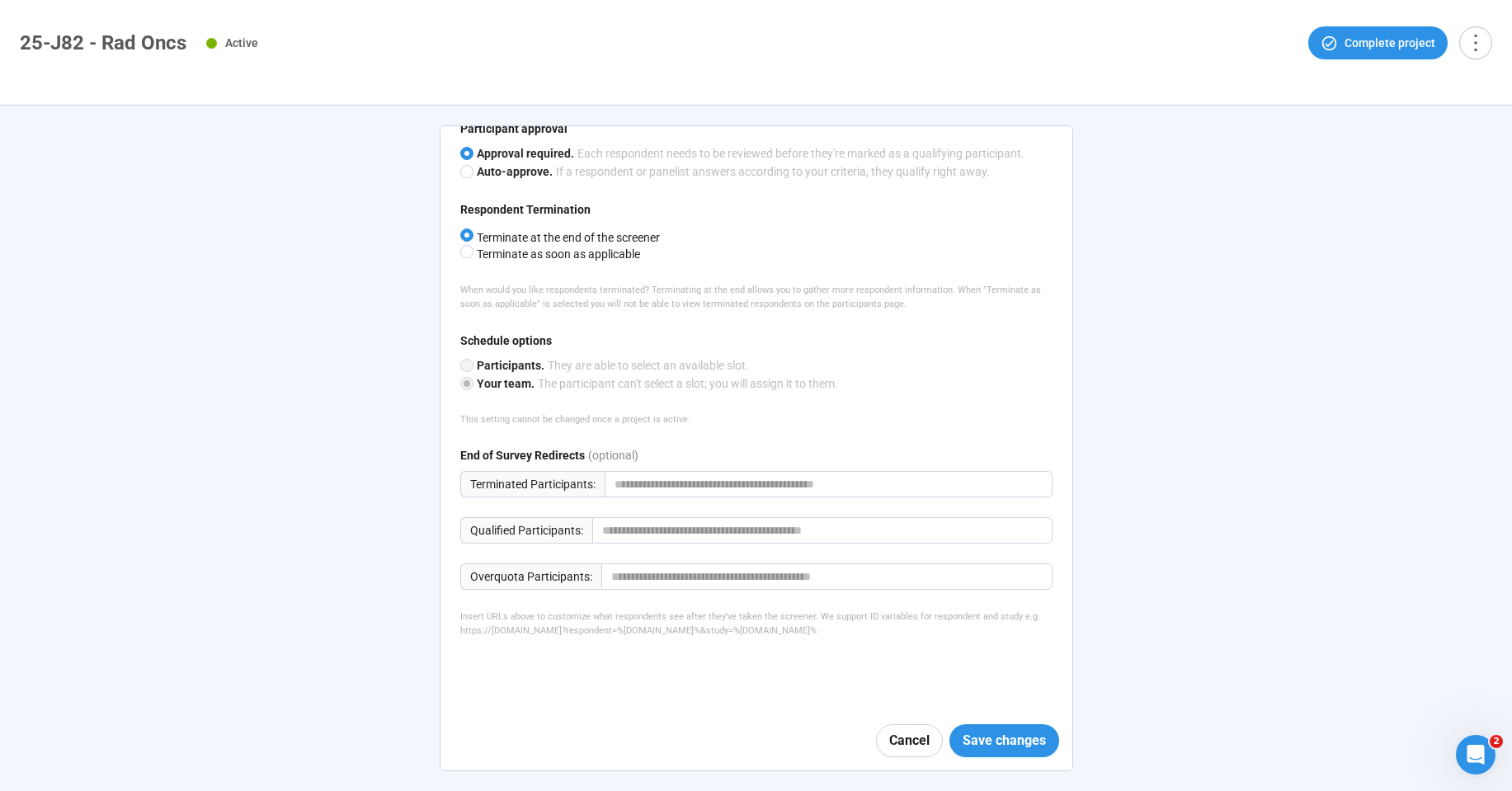
click at [216, 398] on div "**********" at bounding box center [756, 448] width 1512 height 686
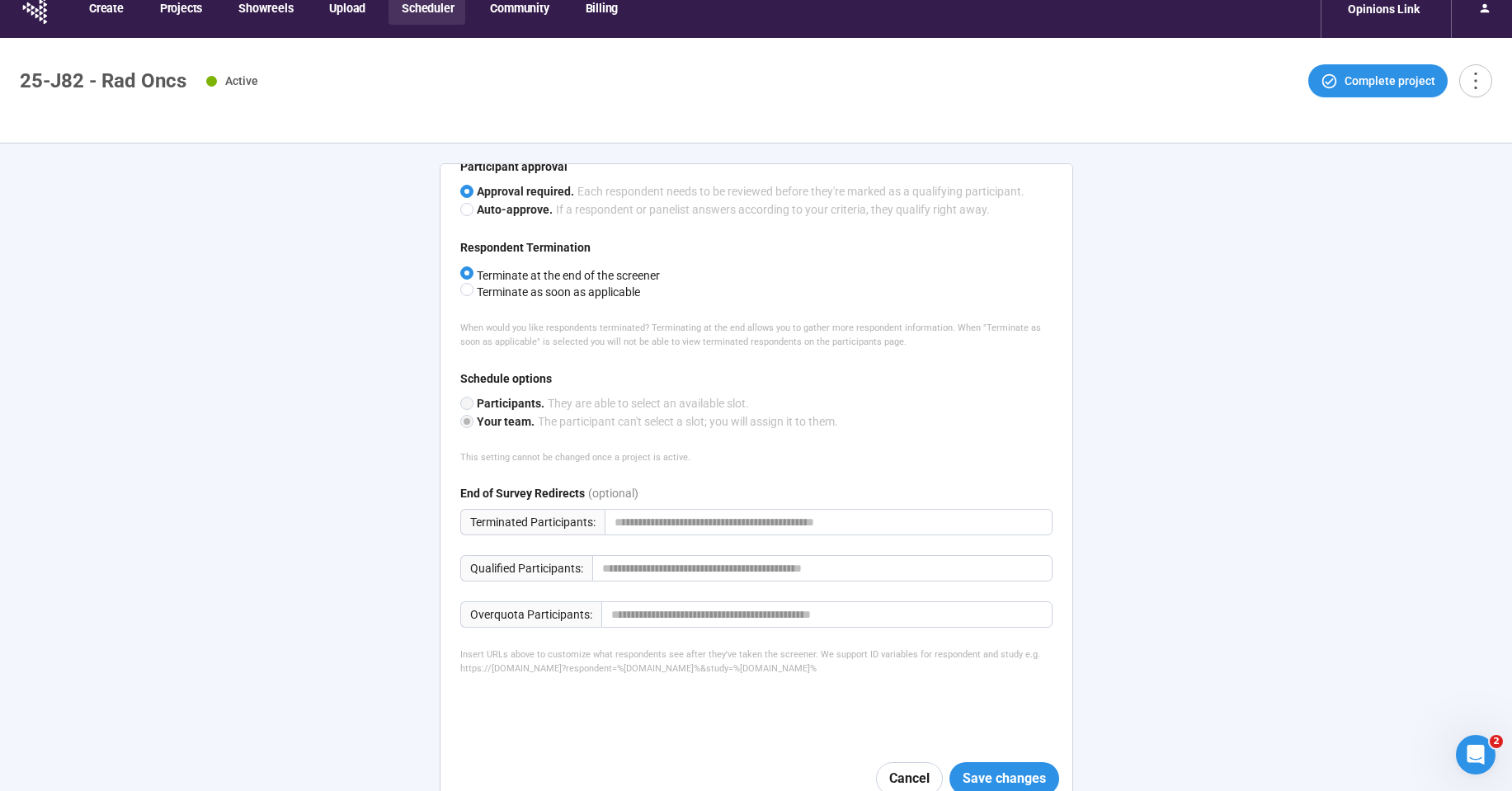
scroll to position [0, 0]
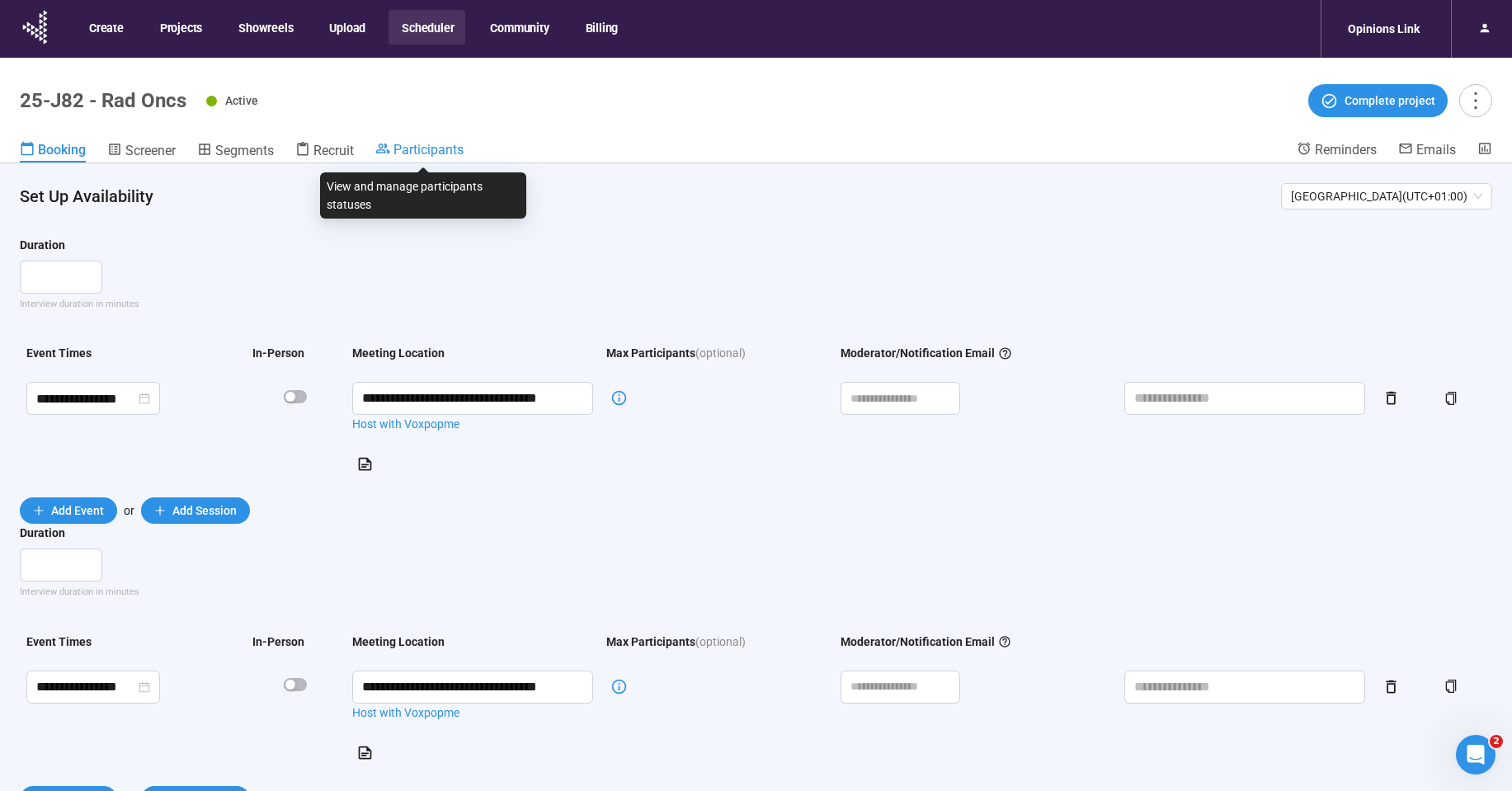
click at [453, 145] on span "Participants" at bounding box center [428, 150] width 70 height 16
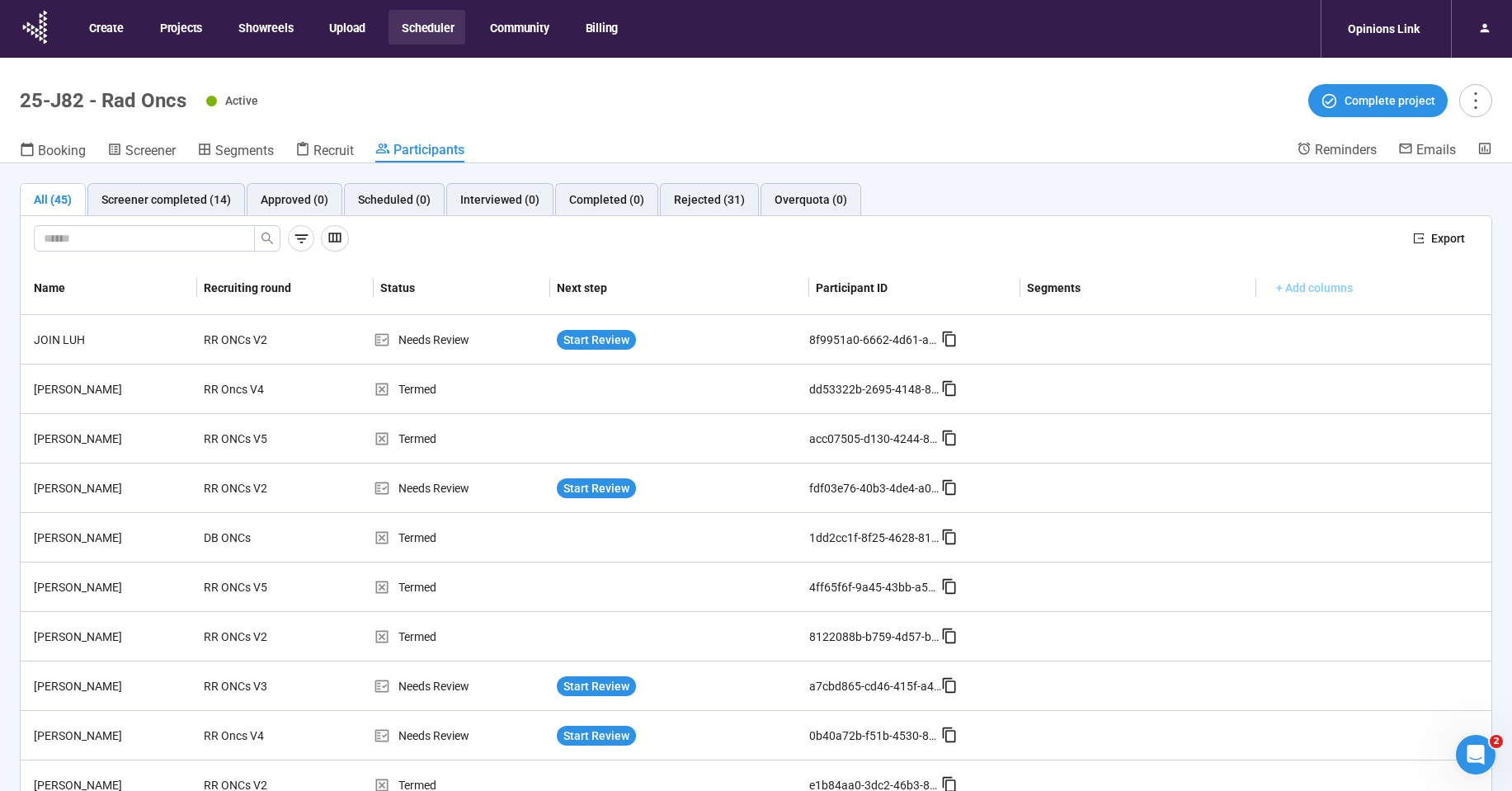
click at [1276, 288] on span "+ Add columns" at bounding box center [1315, 288] width 77 height 18
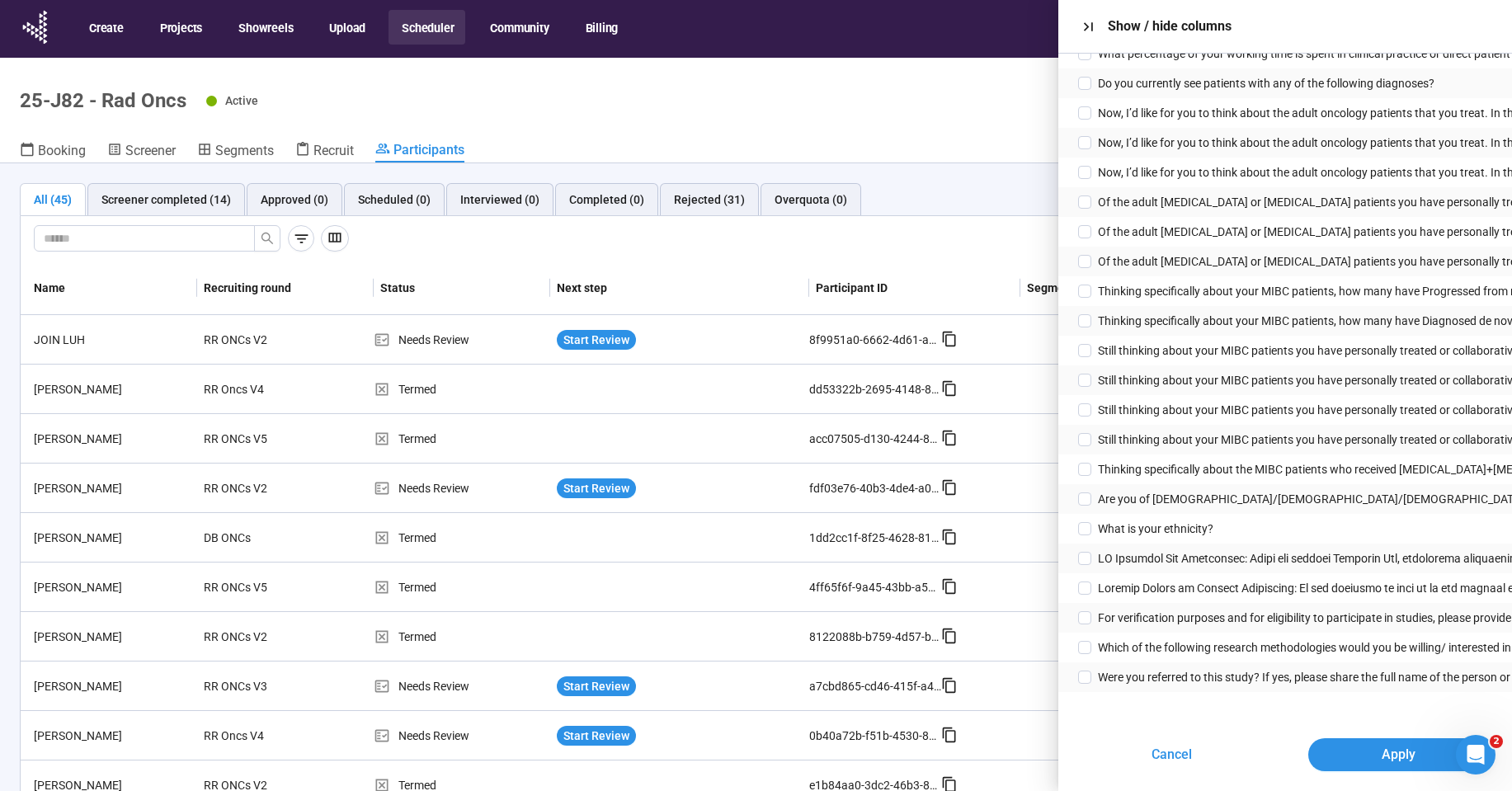
scroll to position [758, 0]
click at [1166, 761] on span "Cancel" at bounding box center [1172, 754] width 40 height 21
